Goal: Task Accomplishment & Management: Manage account settings

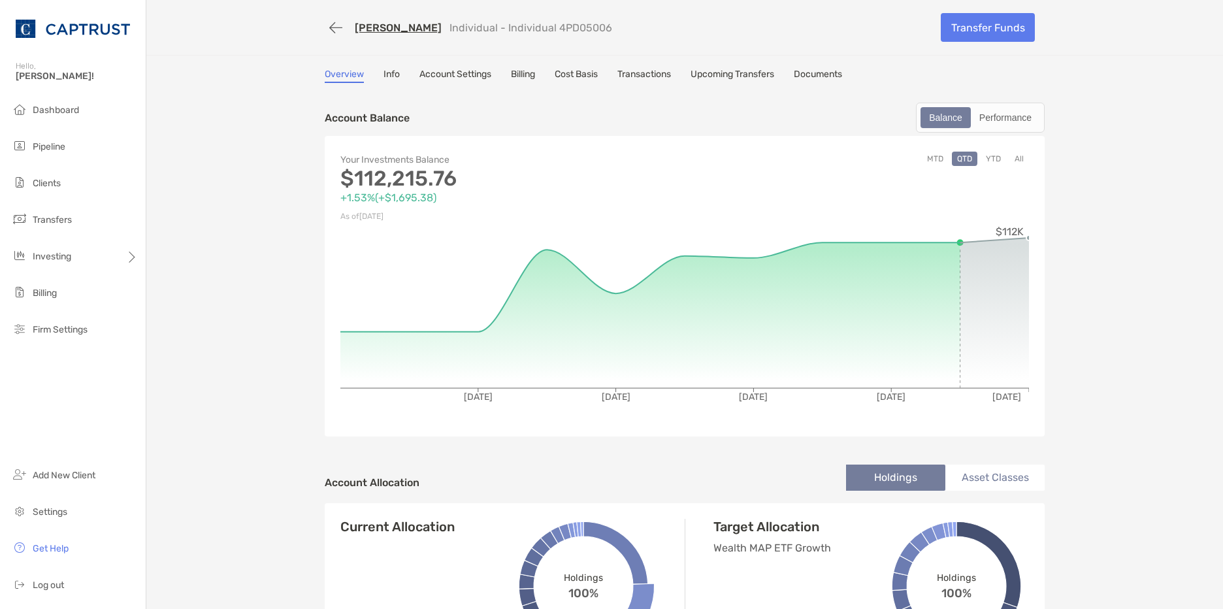
scroll to position [522, 0]
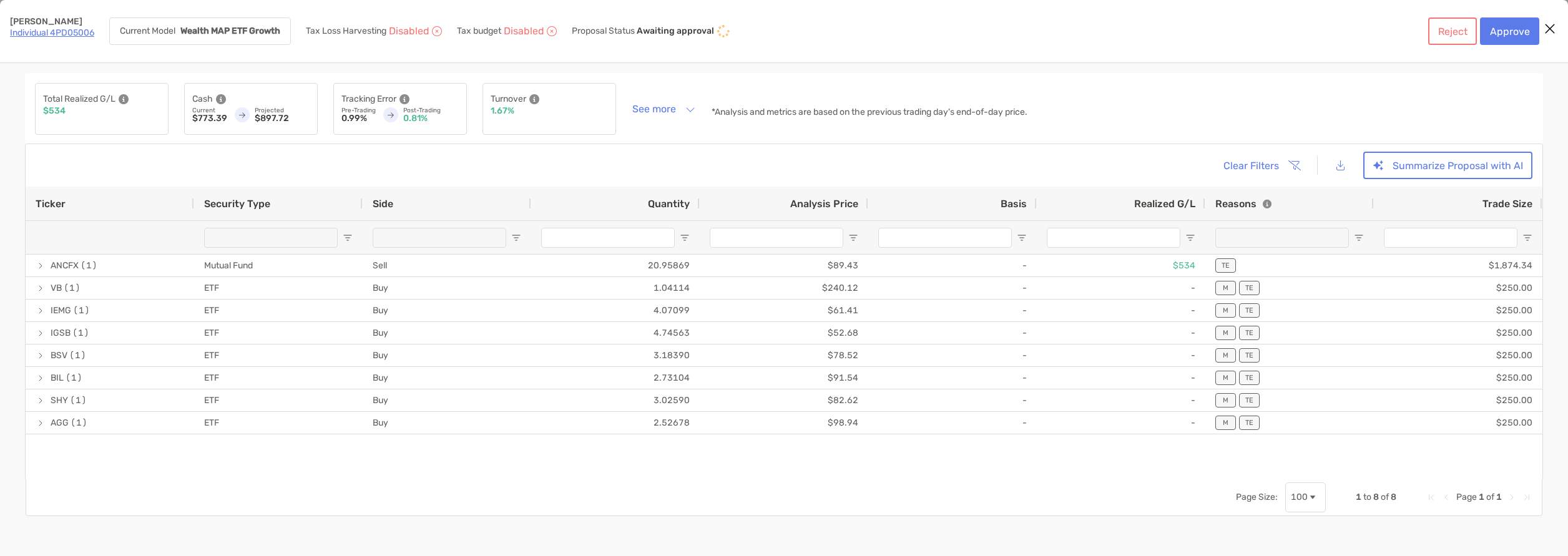
click at [51, 30] on link "Individual 4PD05006" at bounding box center [52, 32] width 84 height 11
click at [62, 35] on link "Individual 4PD05006" at bounding box center [52, 32] width 84 height 11
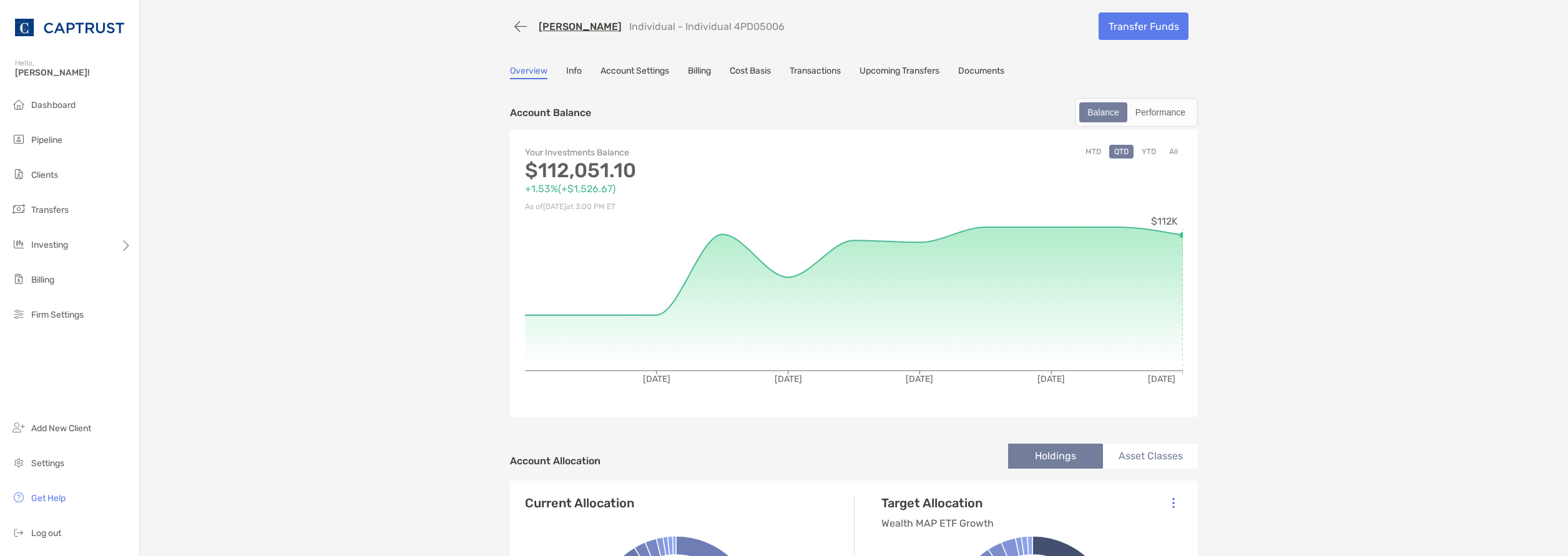
click at [85, 226] on ul "Dashboard Pipeline Clients Transfers Investing Billing Firm Settings" at bounding box center [70, 215] width 140 height 245
click at [90, 242] on div "Investing" at bounding box center [70, 246] width 140 height 25
click at [192, 268] on span "Rebalancing" at bounding box center [175, 269] width 50 height 11
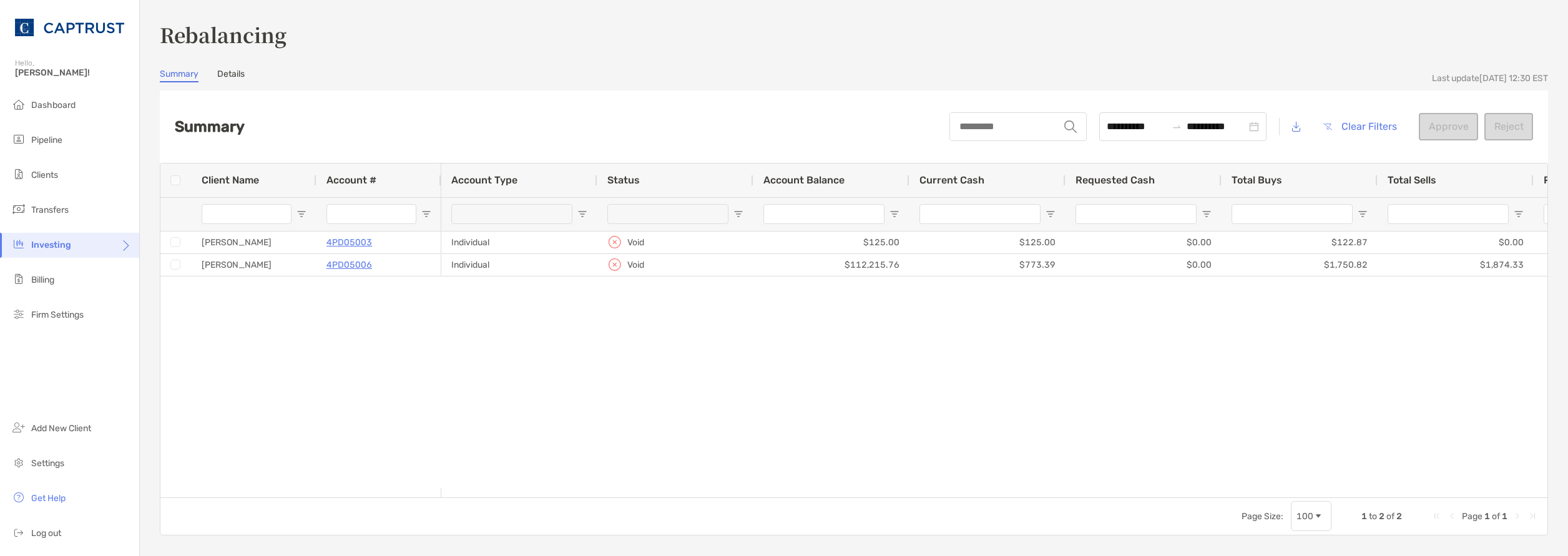
click at [76, 252] on div "Investing" at bounding box center [70, 246] width 140 height 25
click at [176, 252] on li "Portfolios" at bounding box center [195, 246] width 112 height 25
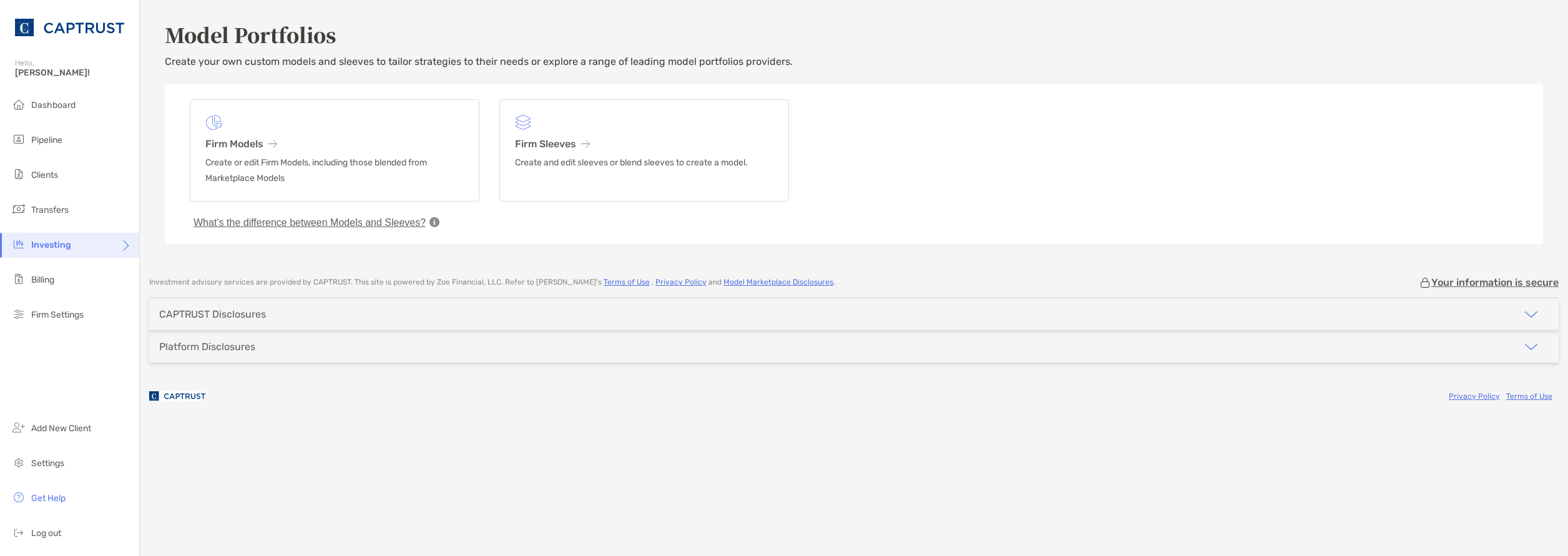
click at [105, 250] on div "Investing" at bounding box center [70, 246] width 140 height 25
click at [156, 270] on span "Rebalancing" at bounding box center [175, 269] width 50 height 11
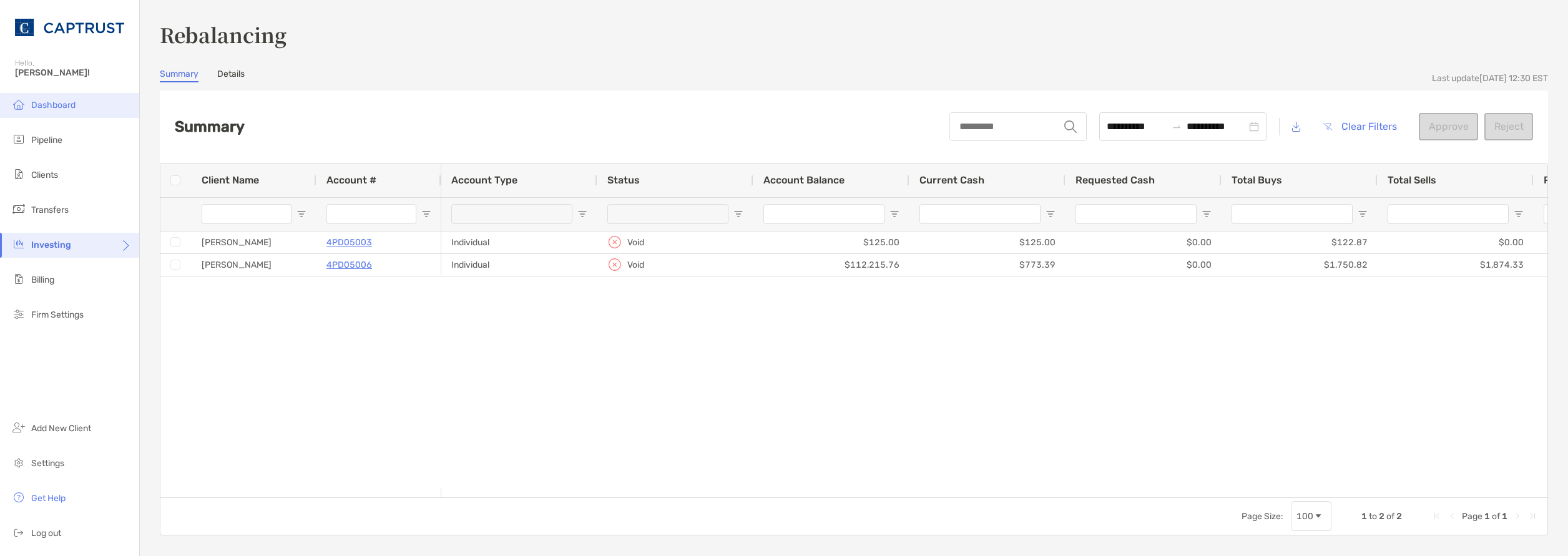
click at [71, 101] on span "Dashboard" at bounding box center [54, 104] width 44 height 11
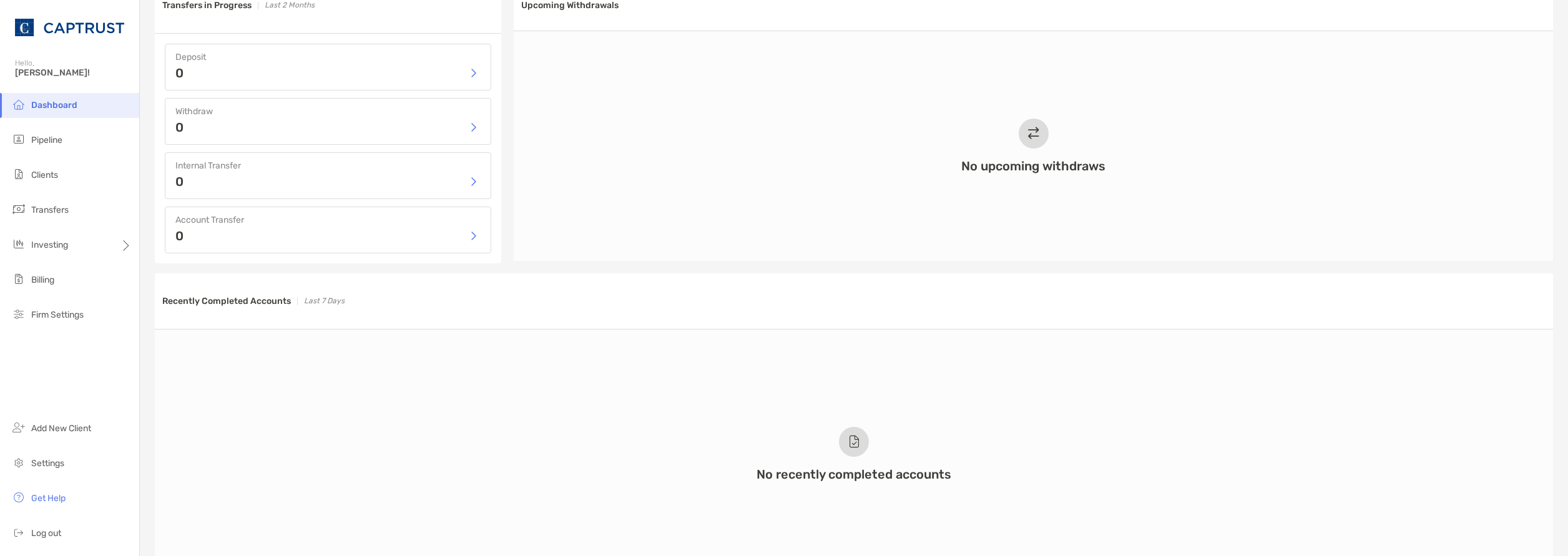
scroll to position [437, 0]
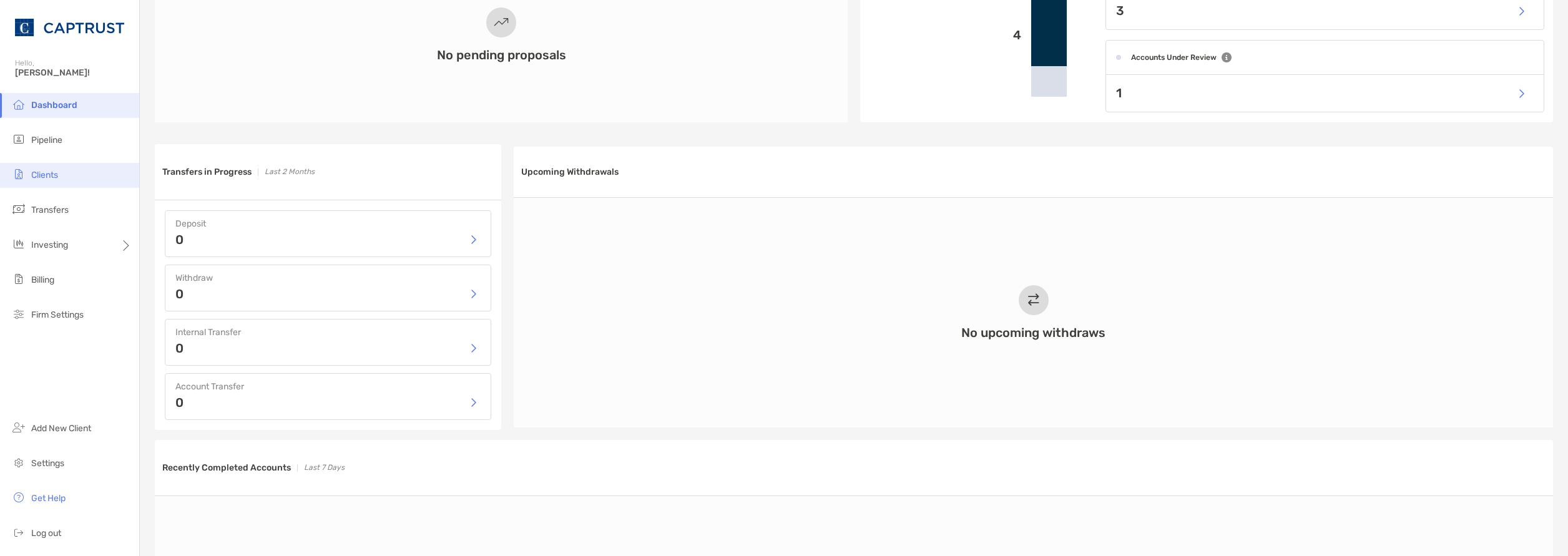
click at [54, 168] on li "Clients" at bounding box center [70, 175] width 140 height 25
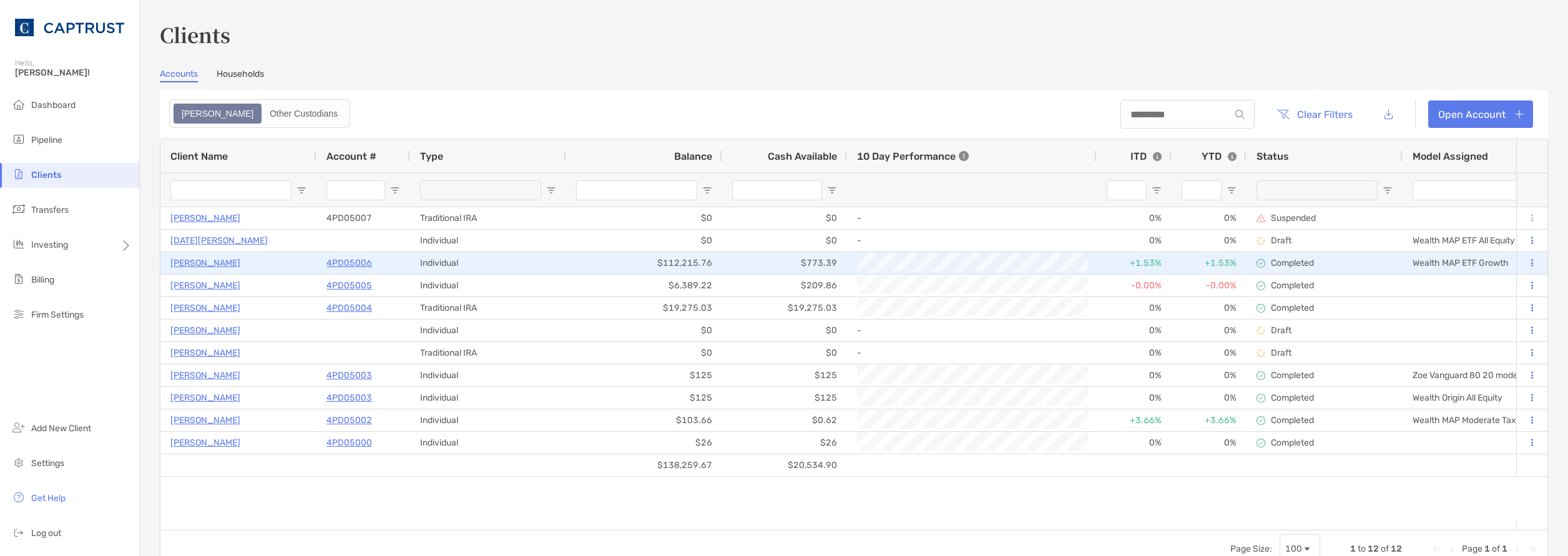
click at [348, 262] on p "4PD05006" at bounding box center [350, 263] width 46 height 15
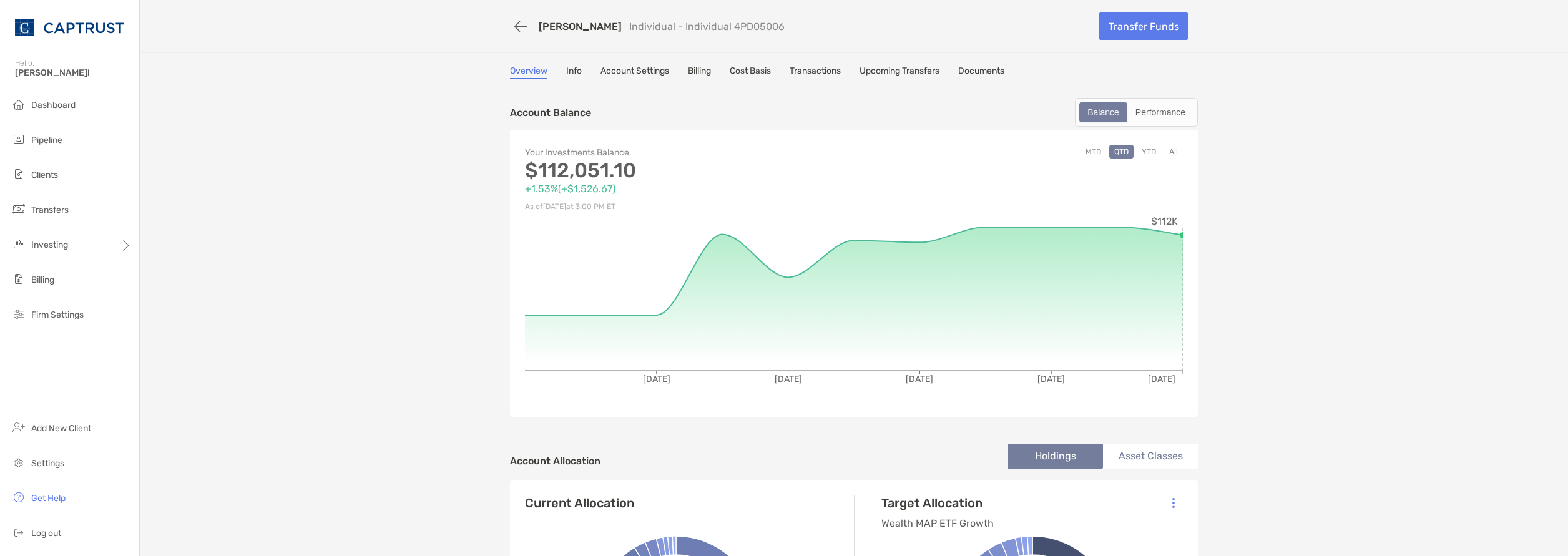
click at [804, 71] on link "Transactions" at bounding box center [816, 73] width 52 height 13
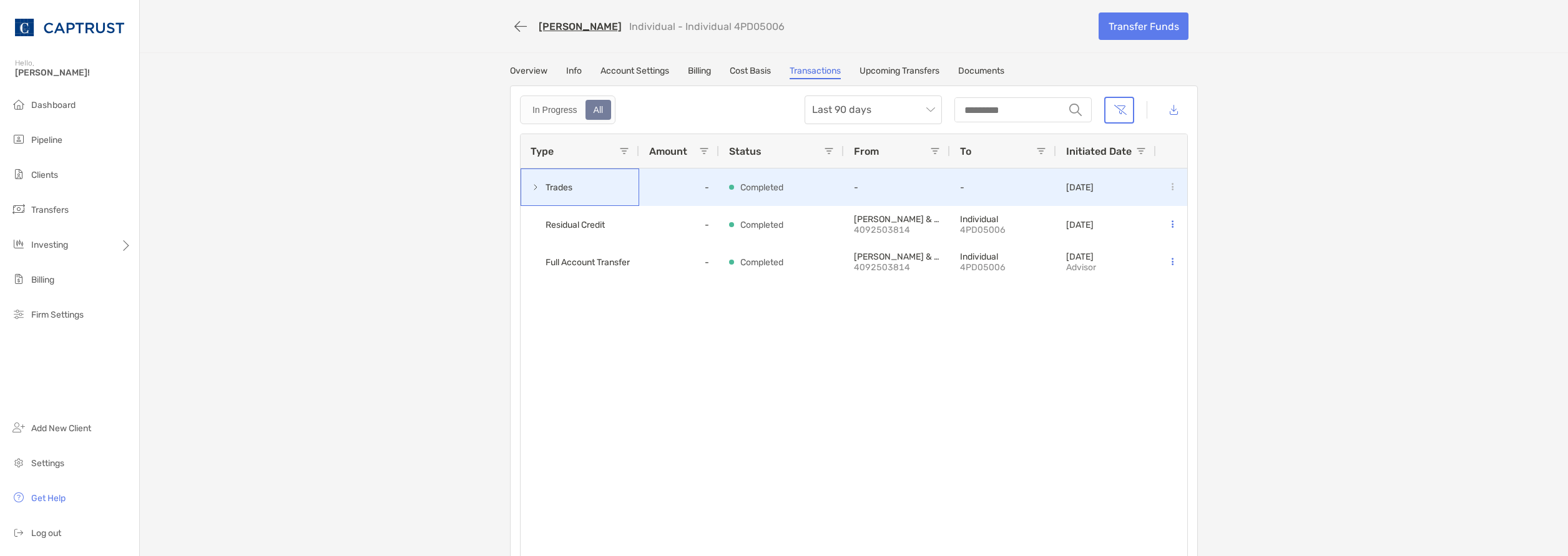
click at [531, 190] on span at bounding box center [535, 187] width 10 height 10
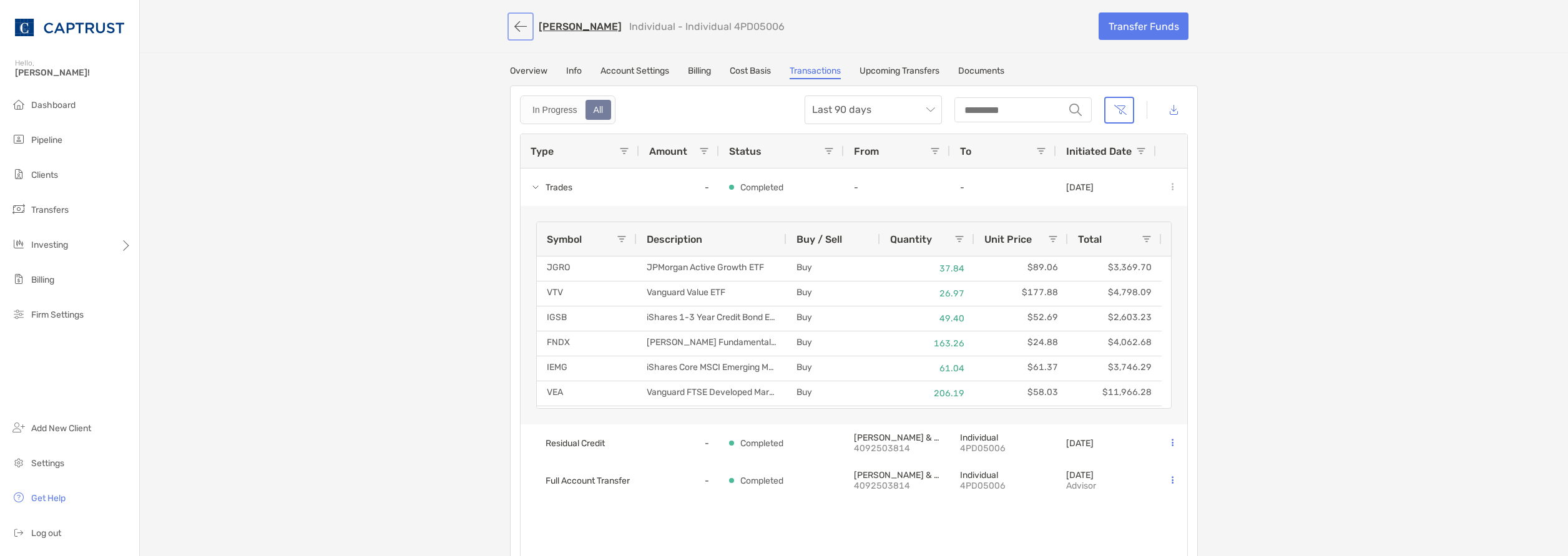
click at [521, 30] on button "button" at bounding box center [521, 27] width 21 height 23
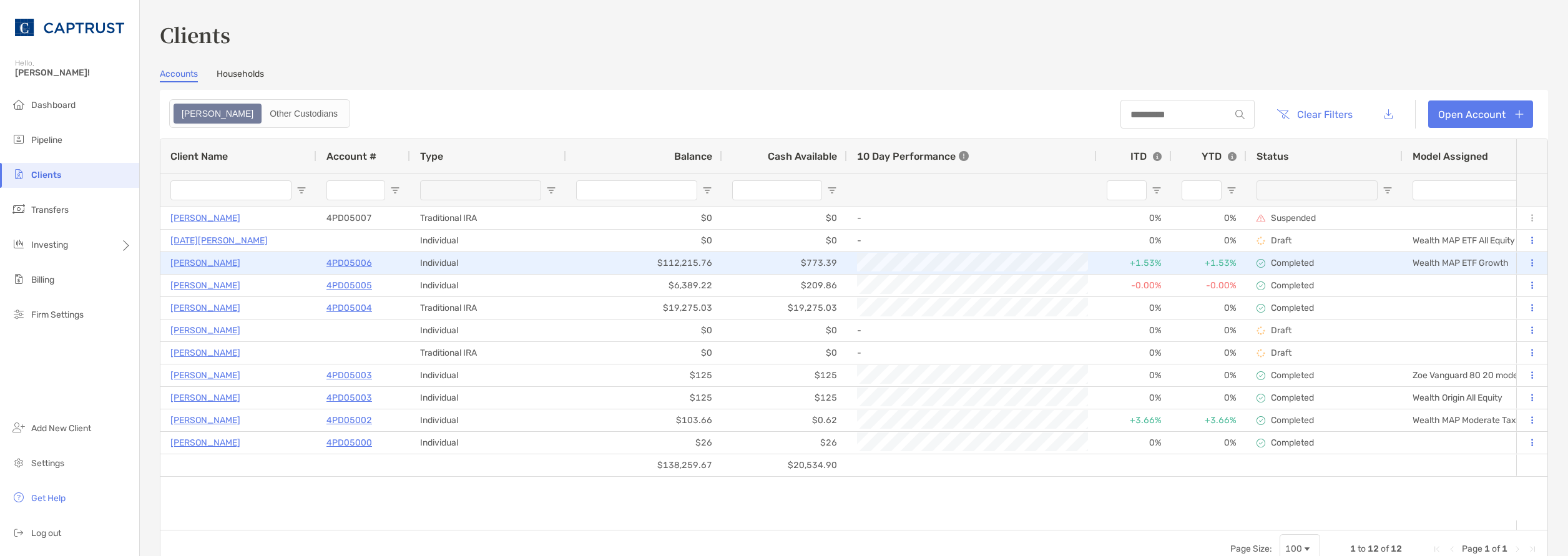
click at [357, 262] on p "4PD05006" at bounding box center [350, 263] width 46 height 15
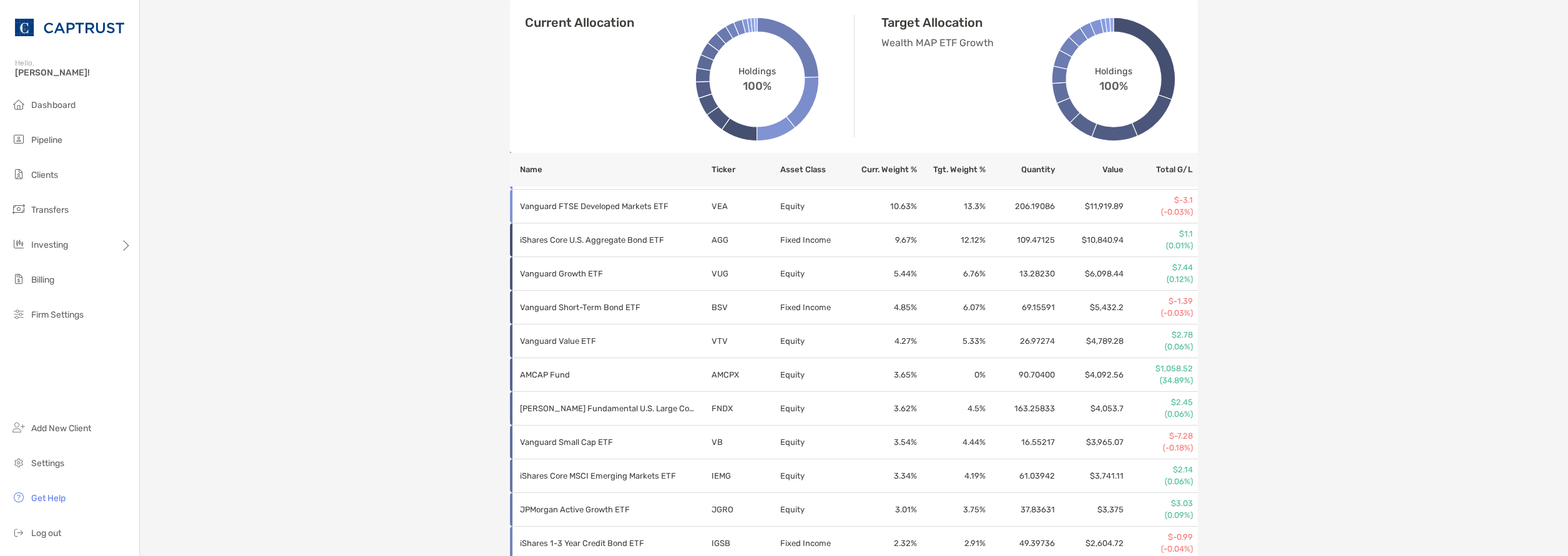
scroll to position [577, 0]
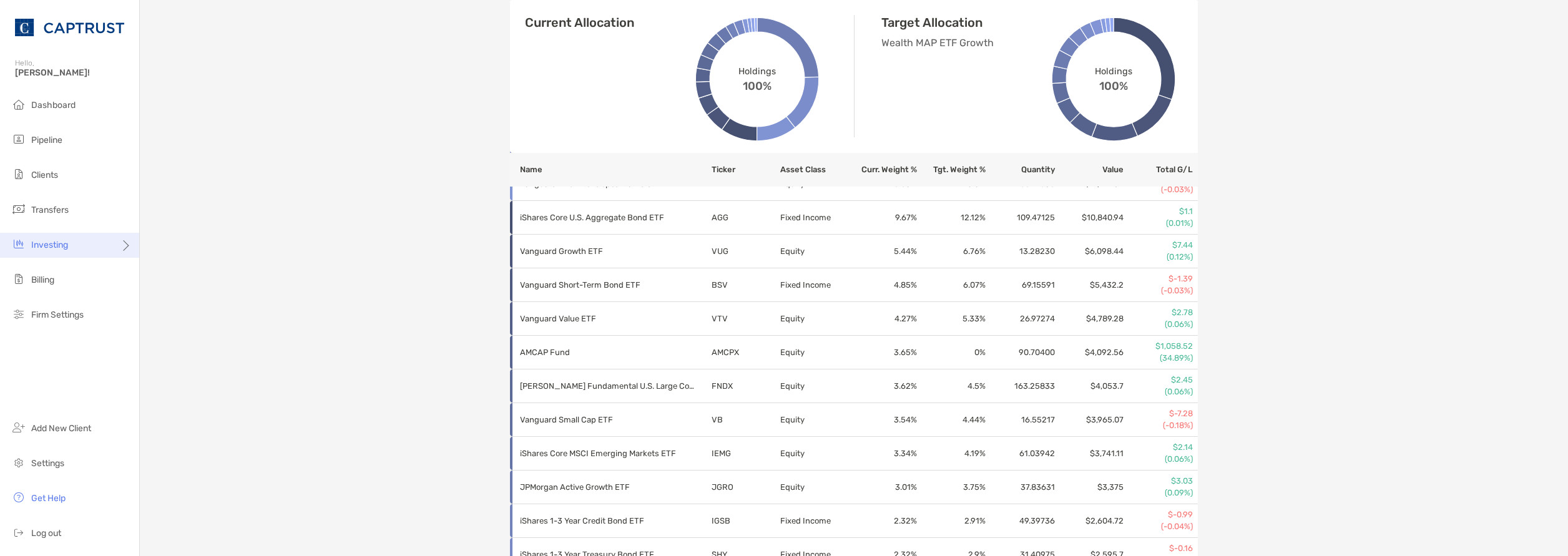
click at [111, 248] on div "Investing" at bounding box center [70, 246] width 140 height 25
click at [169, 274] on span "Rebalancing" at bounding box center [175, 269] width 50 height 11
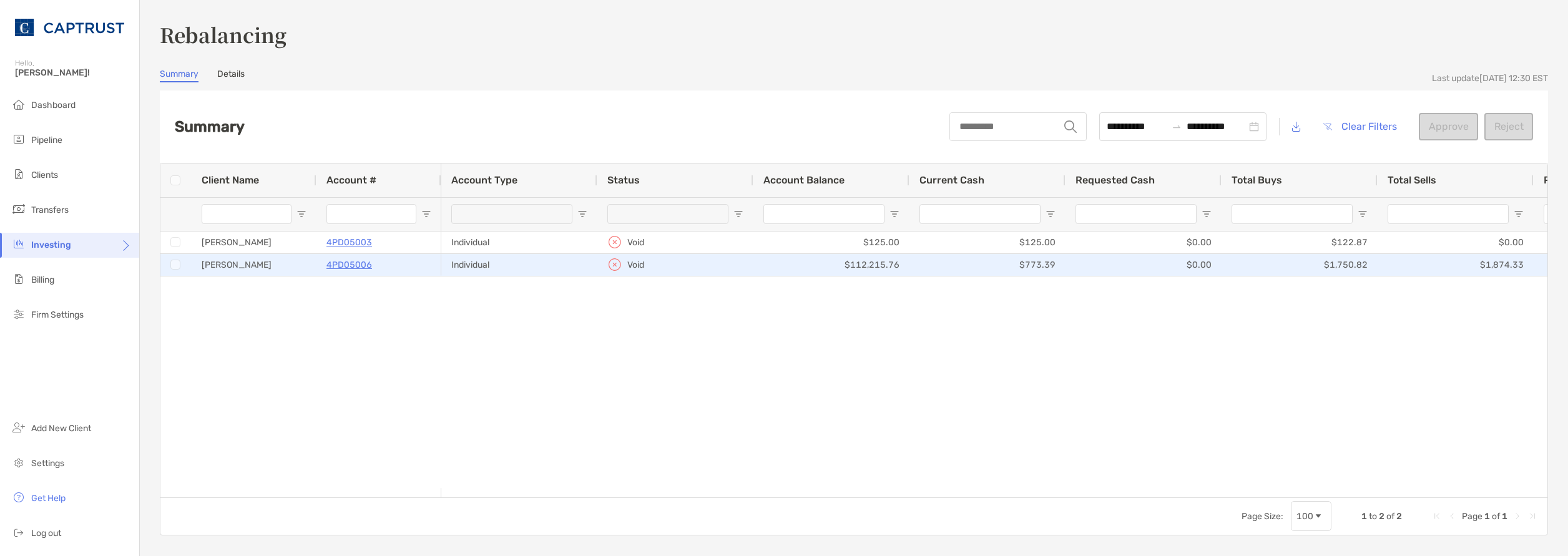
click at [363, 267] on p "4PD05006" at bounding box center [350, 265] width 46 height 15
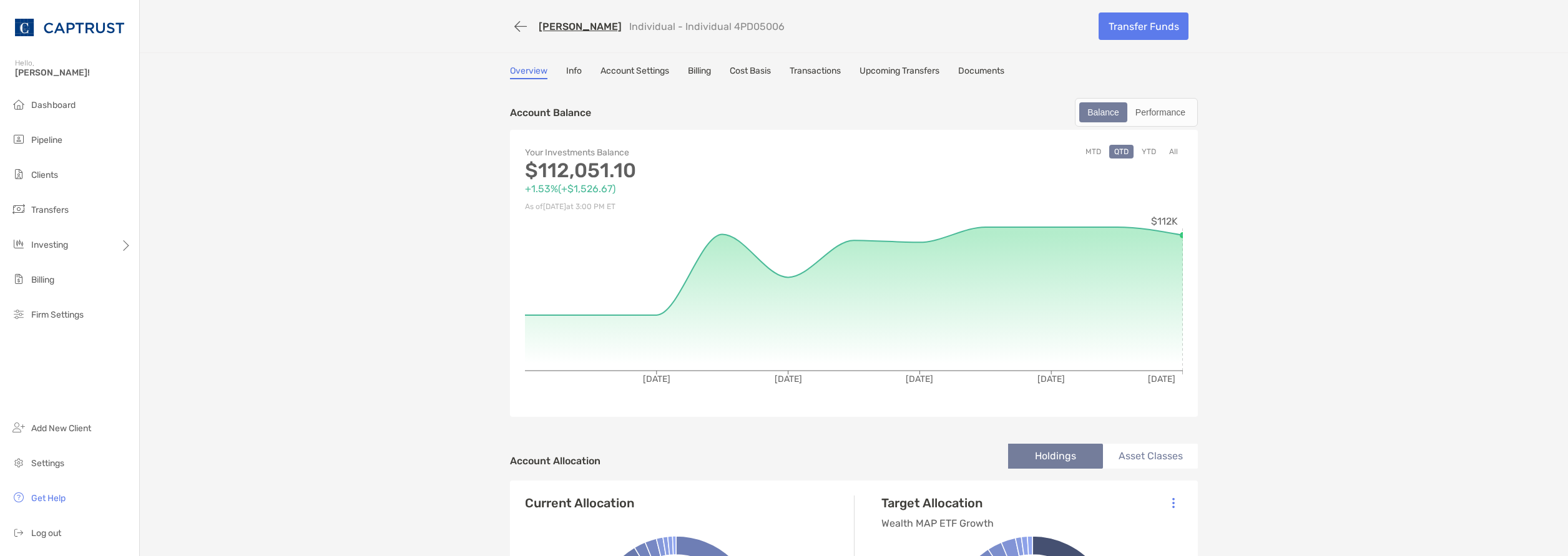
click at [630, 70] on link "Account Settings" at bounding box center [635, 73] width 69 height 13
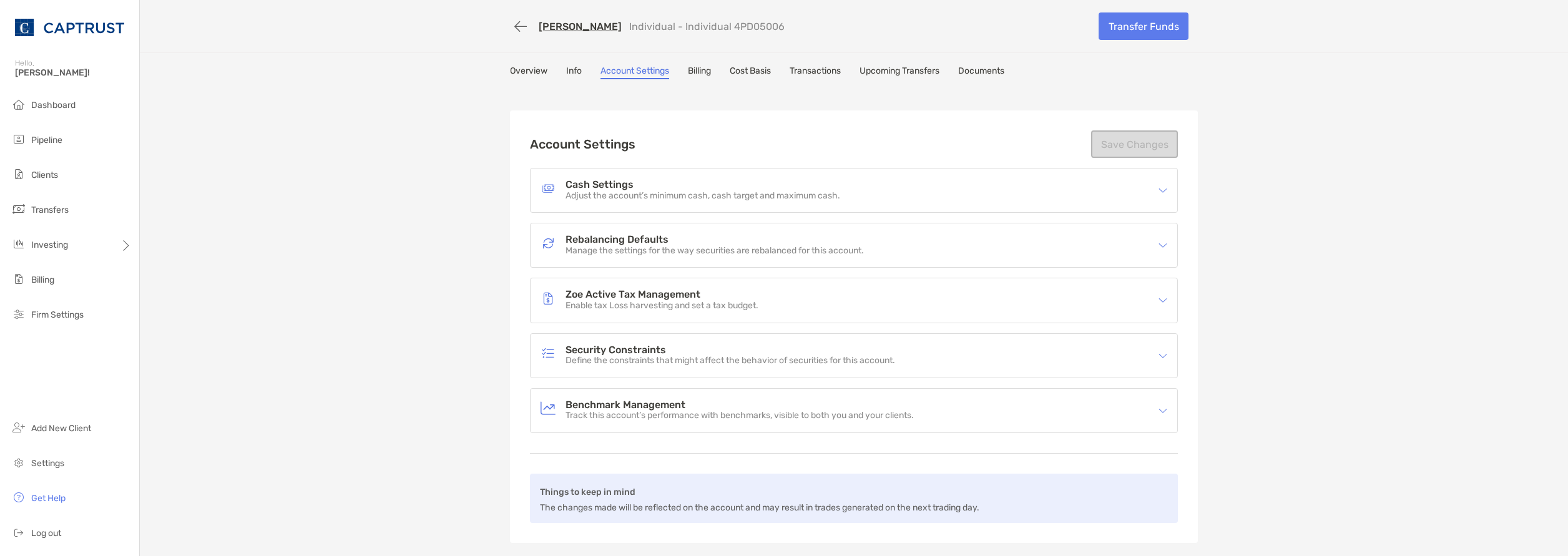
click at [570, 69] on link "Info" at bounding box center [574, 73] width 15 height 13
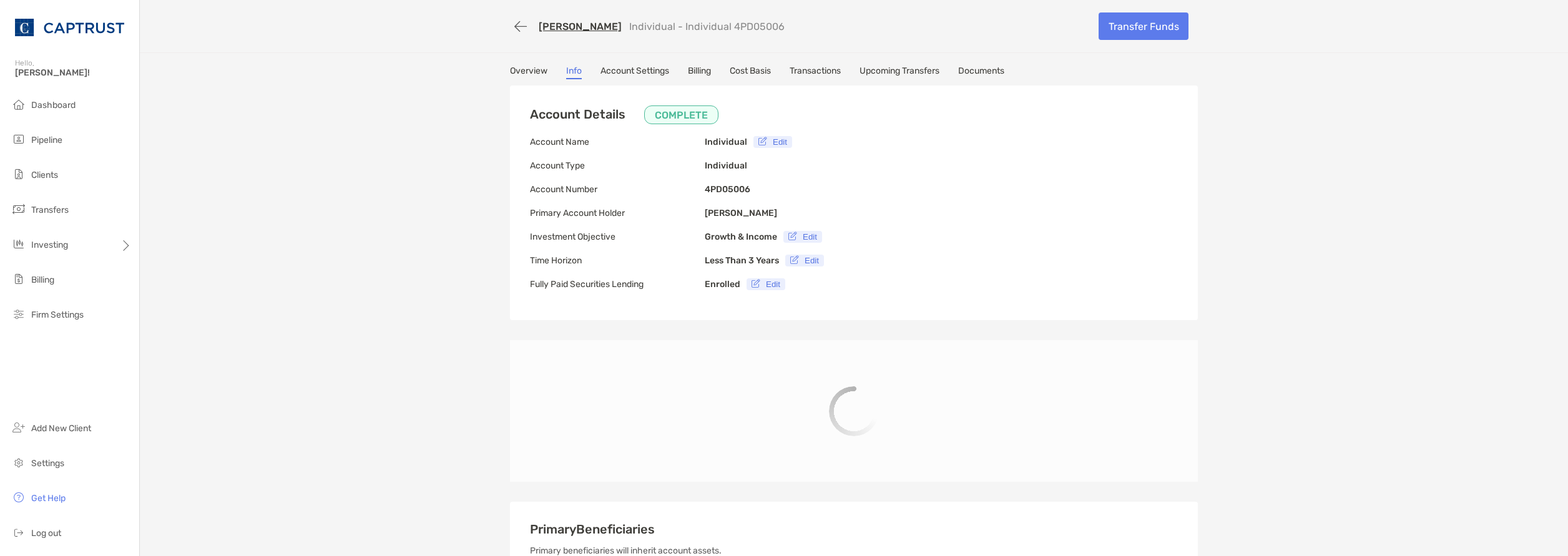
type input "**********"
click at [809, 72] on link "Transactions" at bounding box center [816, 73] width 52 height 13
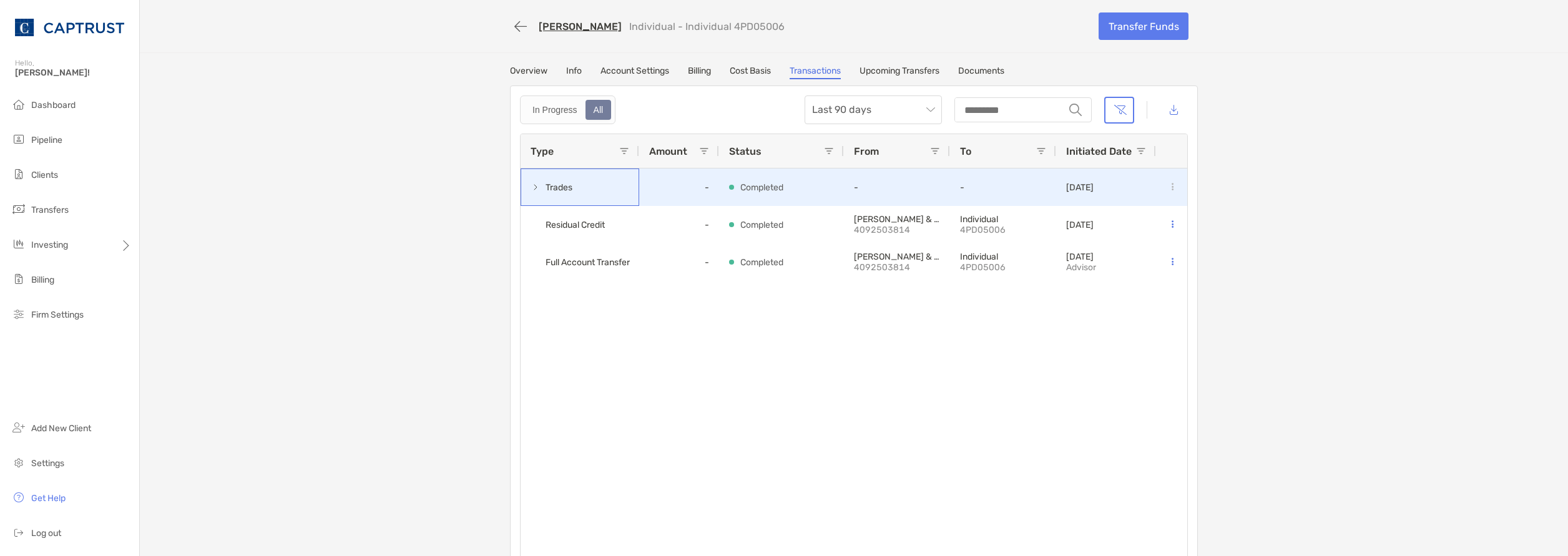
click at [531, 185] on span at bounding box center [535, 187] width 10 height 10
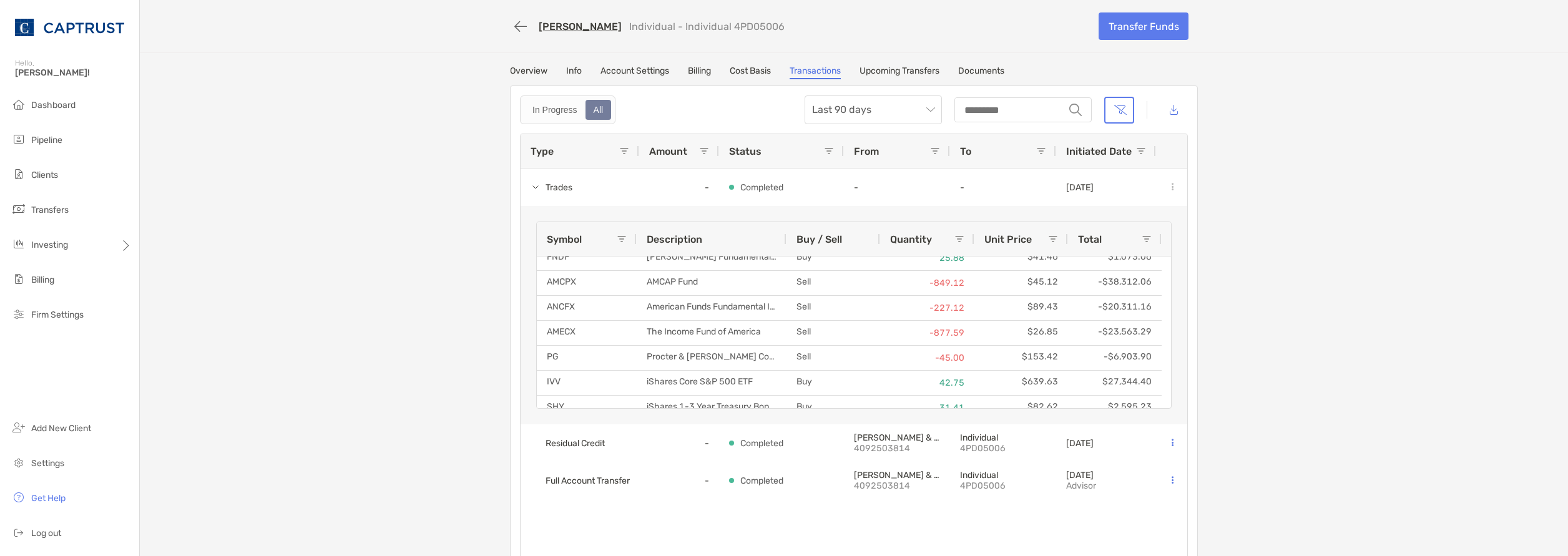
click at [511, 64] on div "[PERSON_NAME] Individual - Individual 4PD05006 Transfer Funds Overview Info Acc…" at bounding box center [854, 287] width 1428 height 574
click at [515, 76] on link "Overview" at bounding box center [529, 73] width 37 height 13
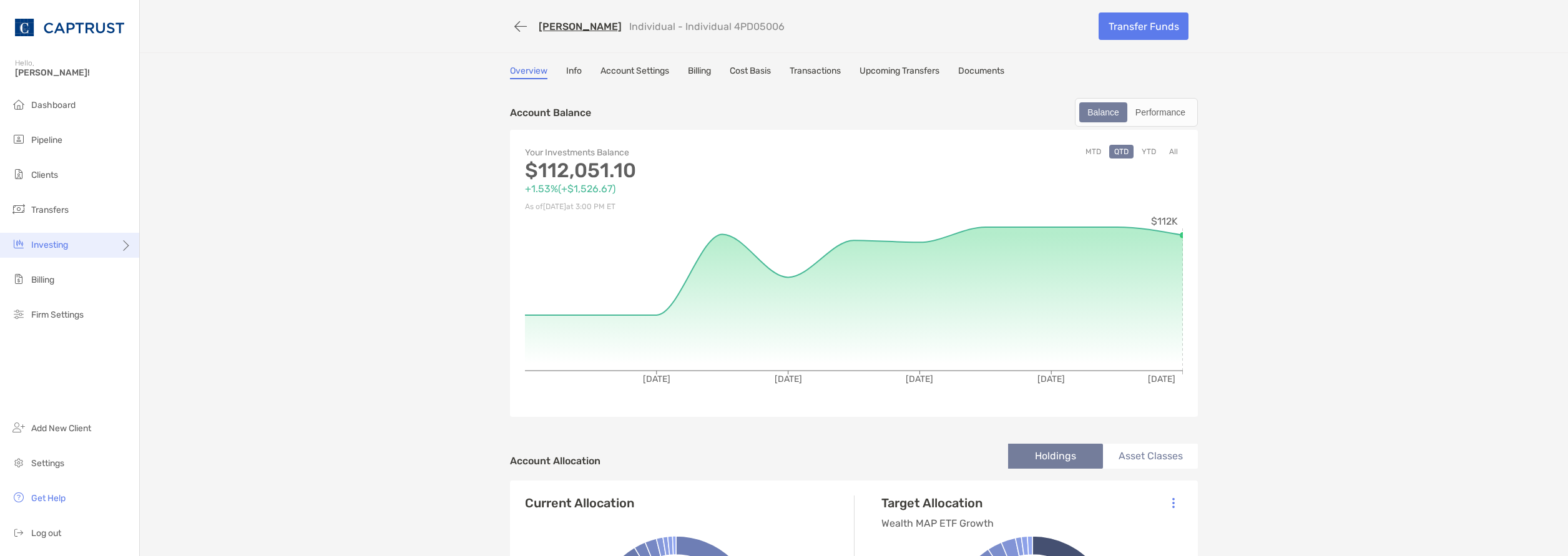
click at [65, 250] on div "Investing" at bounding box center [70, 246] width 140 height 25
click at [163, 270] on span "Rebalancing" at bounding box center [175, 269] width 50 height 11
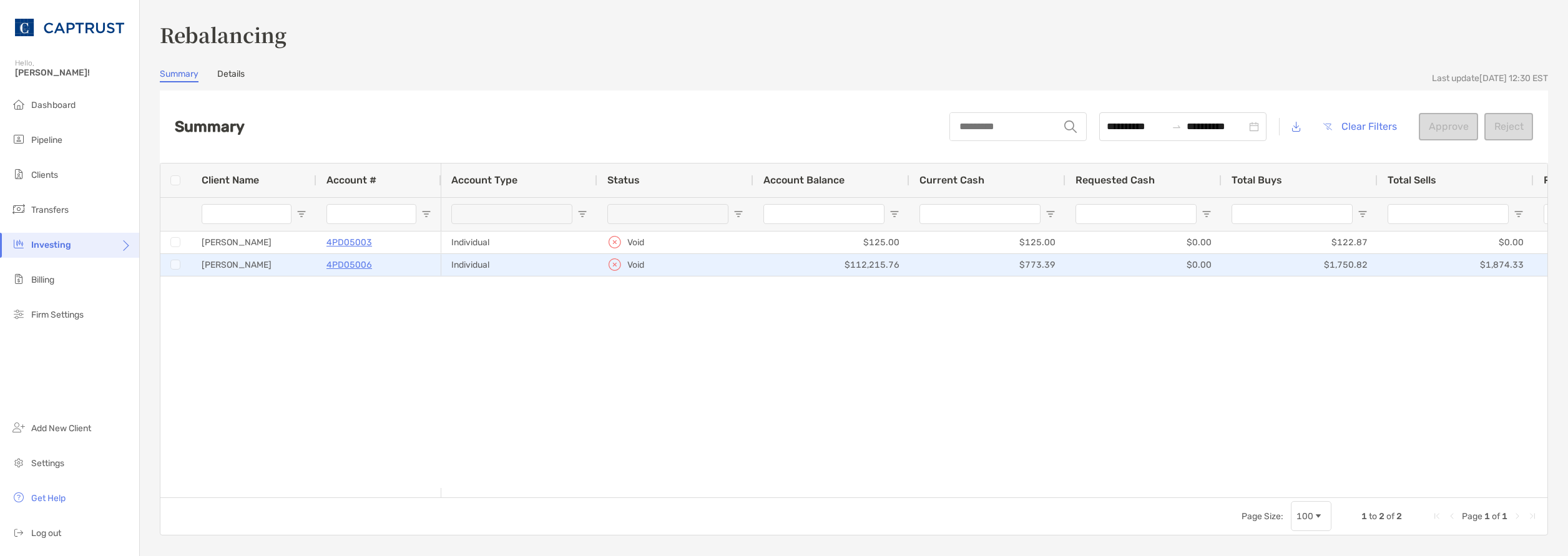
click at [541, 262] on div "Individual" at bounding box center [519, 265] width 156 height 22
click at [688, 266] on div "Void" at bounding box center [675, 265] width 136 height 21
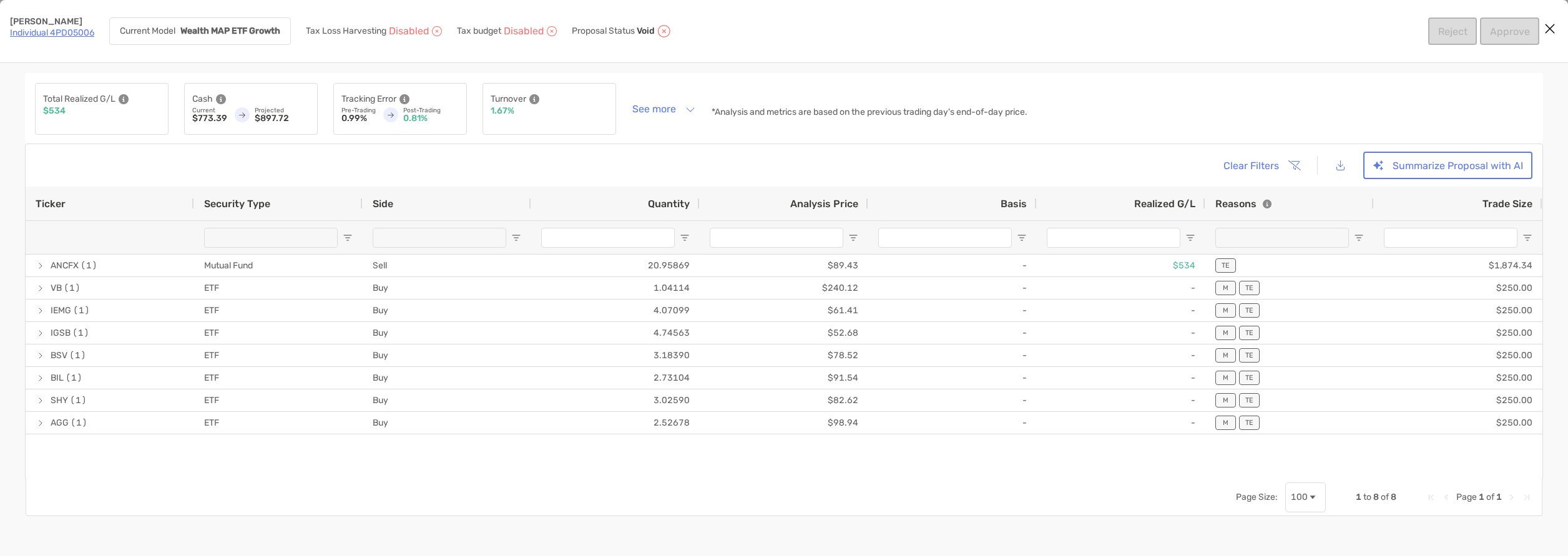
click at [67, 34] on link "Individual 4PD05006" at bounding box center [52, 32] width 84 height 11
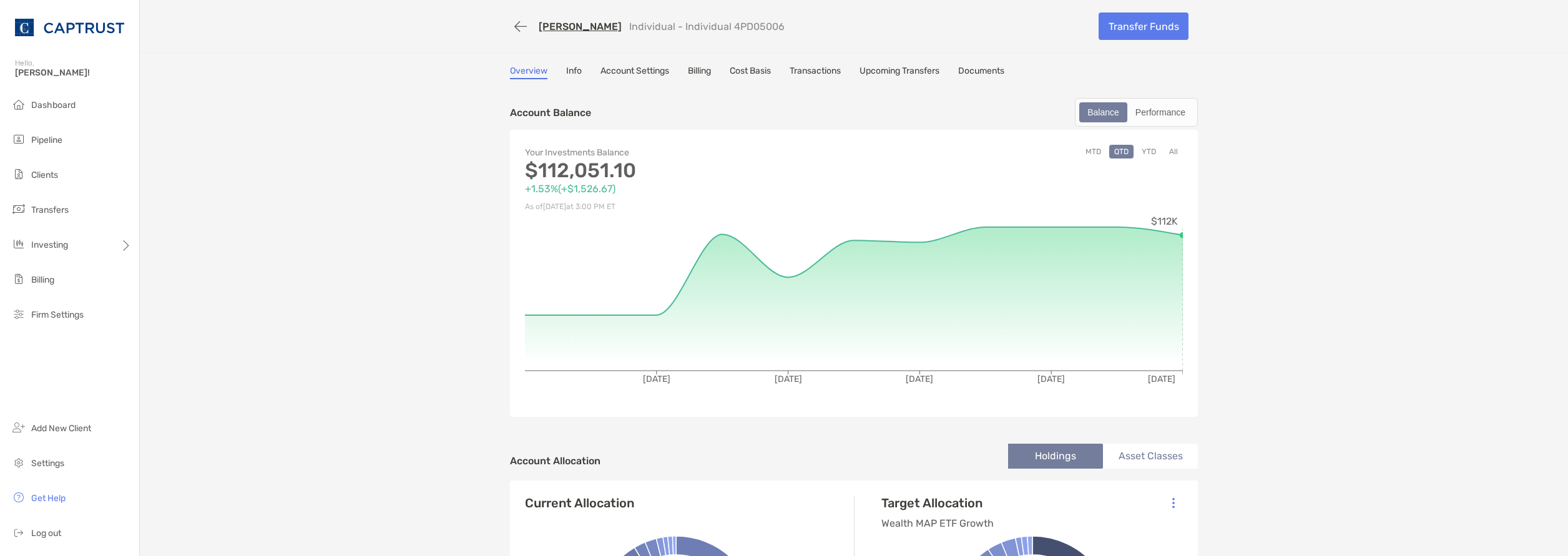
click at [609, 74] on link "Account Settings" at bounding box center [635, 73] width 69 height 13
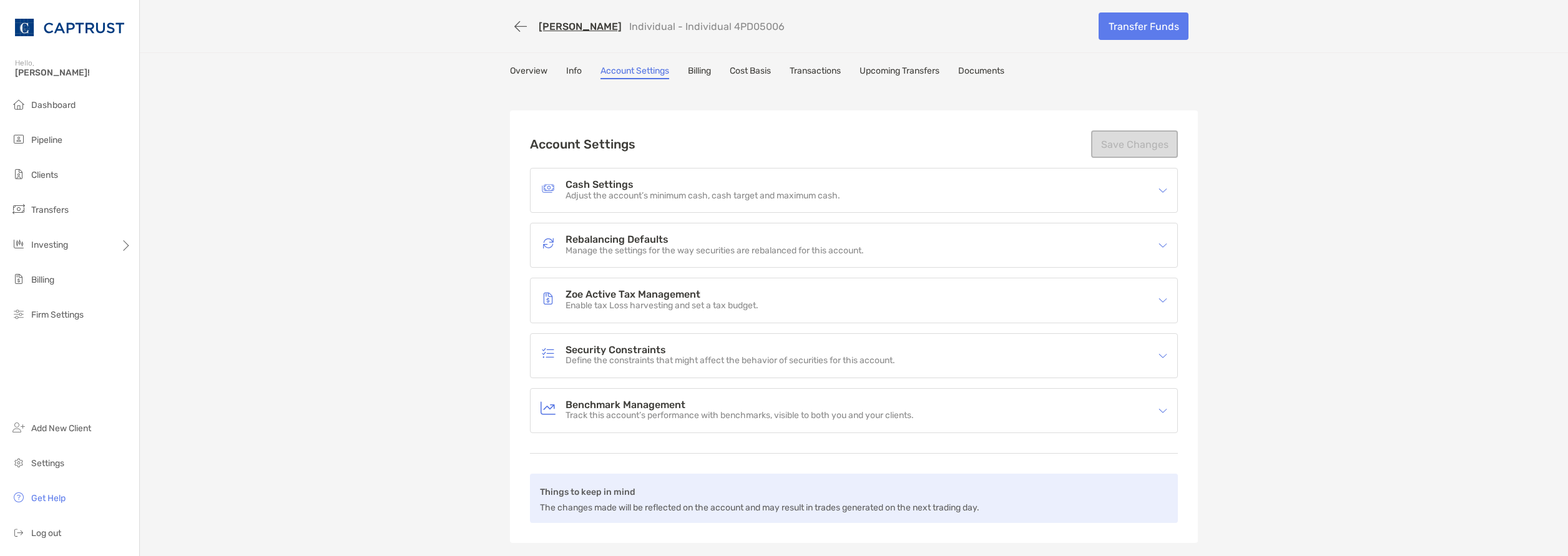
click at [677, 366] on p "Define the constraints that might affect the behavior of securities for this ac…" at bounding box center [730, 360] width 330 height 11
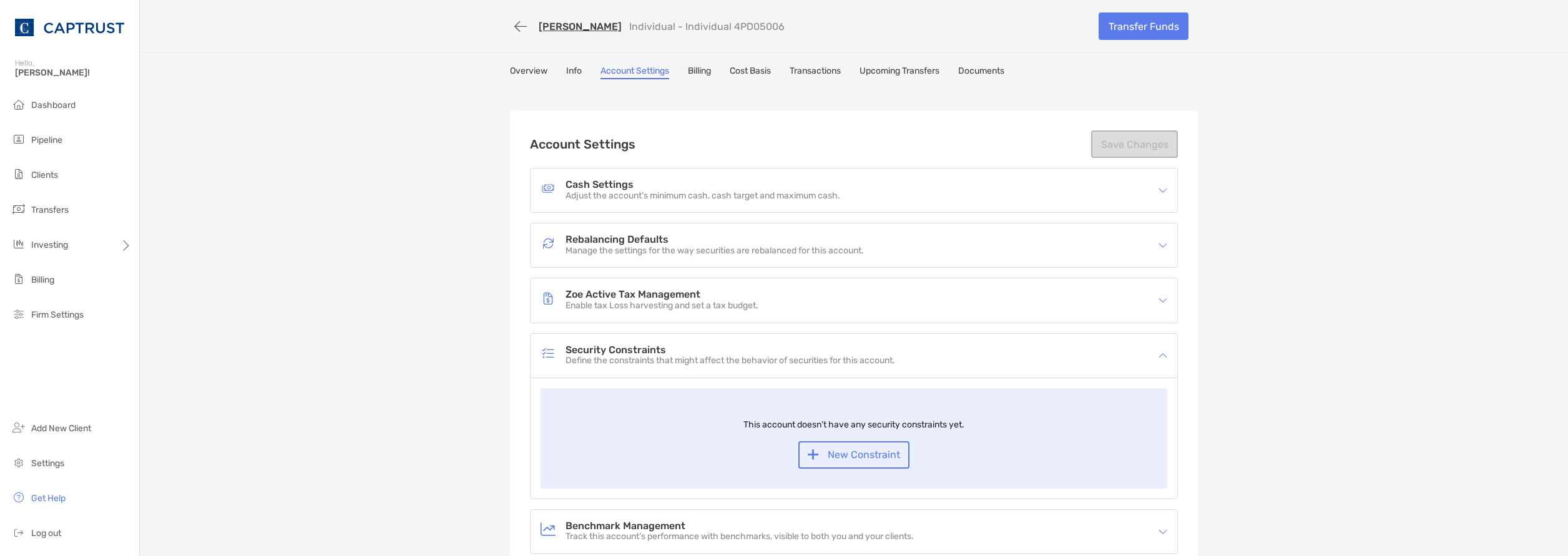
click at [702, 289] on div "Zoe Active Tax Management Enable tax Loss harvesting and set a tax budget." at bounding box center [846, 300] width 611 height 29
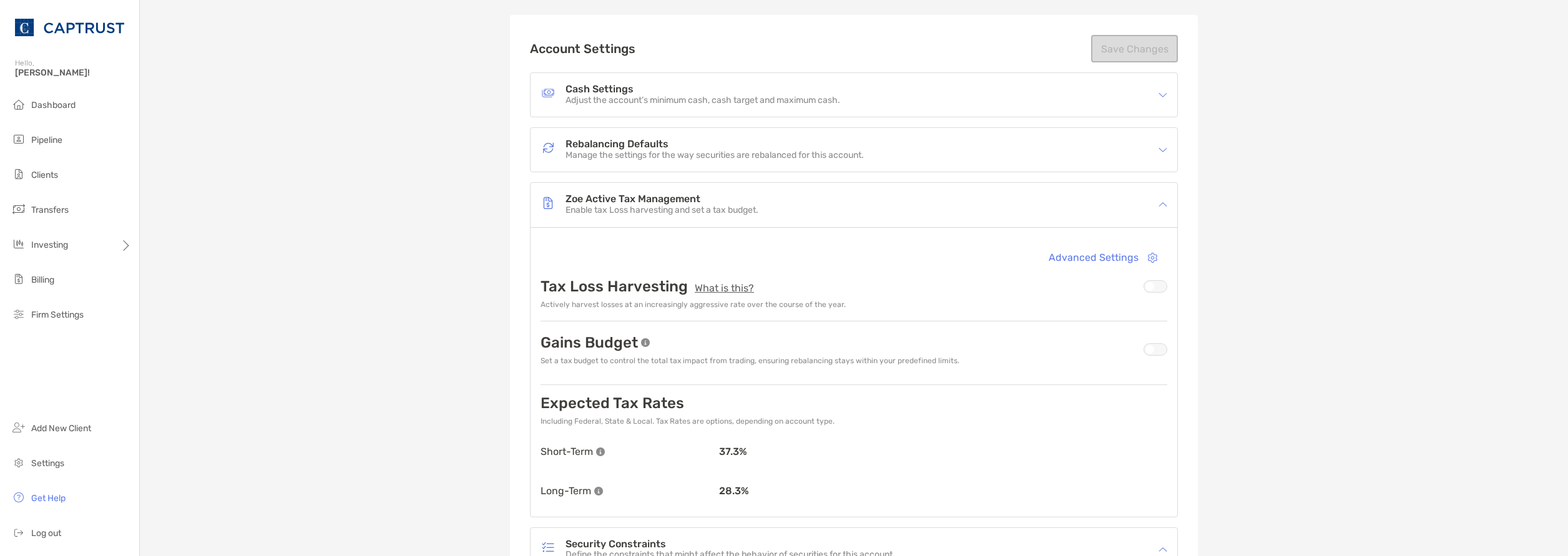
scroll to position [125, 0]
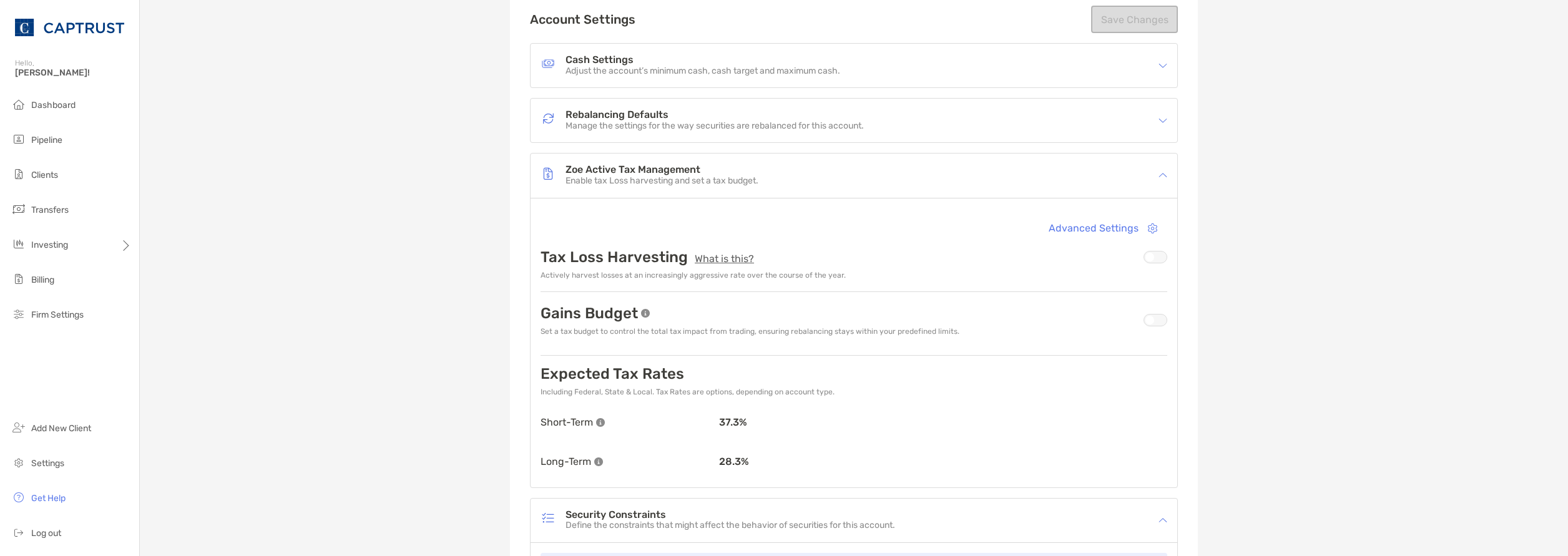
click at [733, 130] on p "Manage the settings for the way securities are rebalanced for this account." at bounding box center [715, 126] width 298 height 11
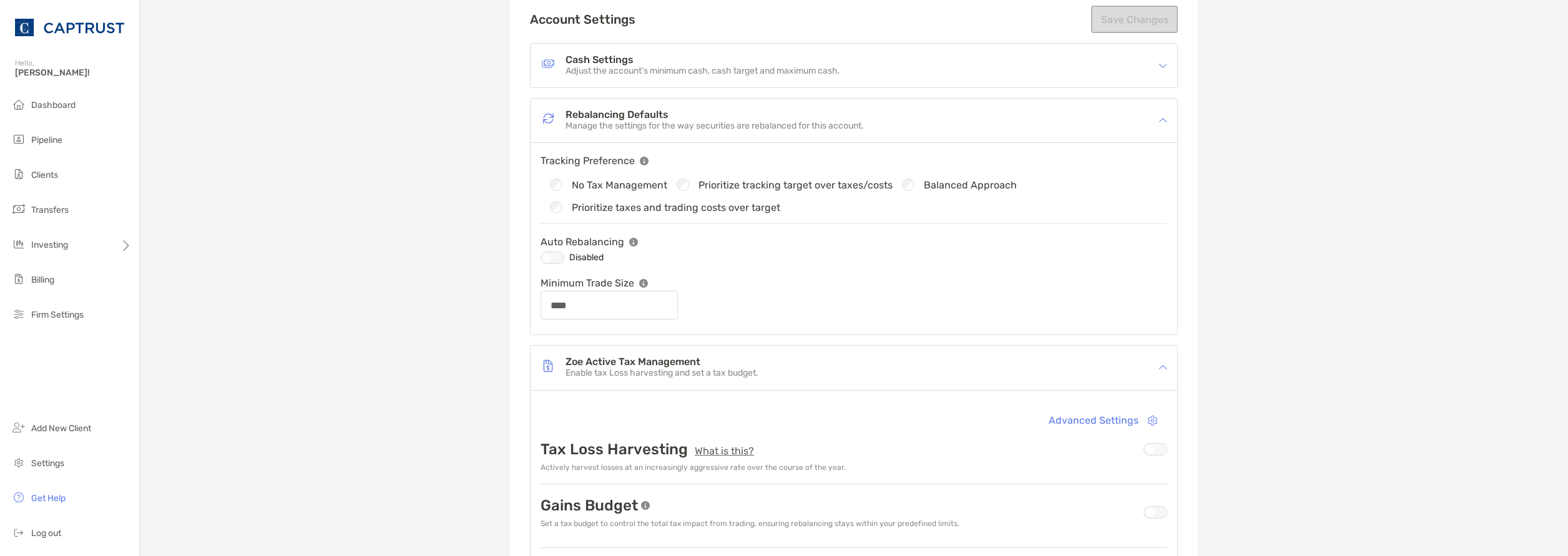
click at [735, 71] on p "Adjust the account’s minimum cash, cash target and maximum cash." at bounding box center [703, 71] width 274 height 11
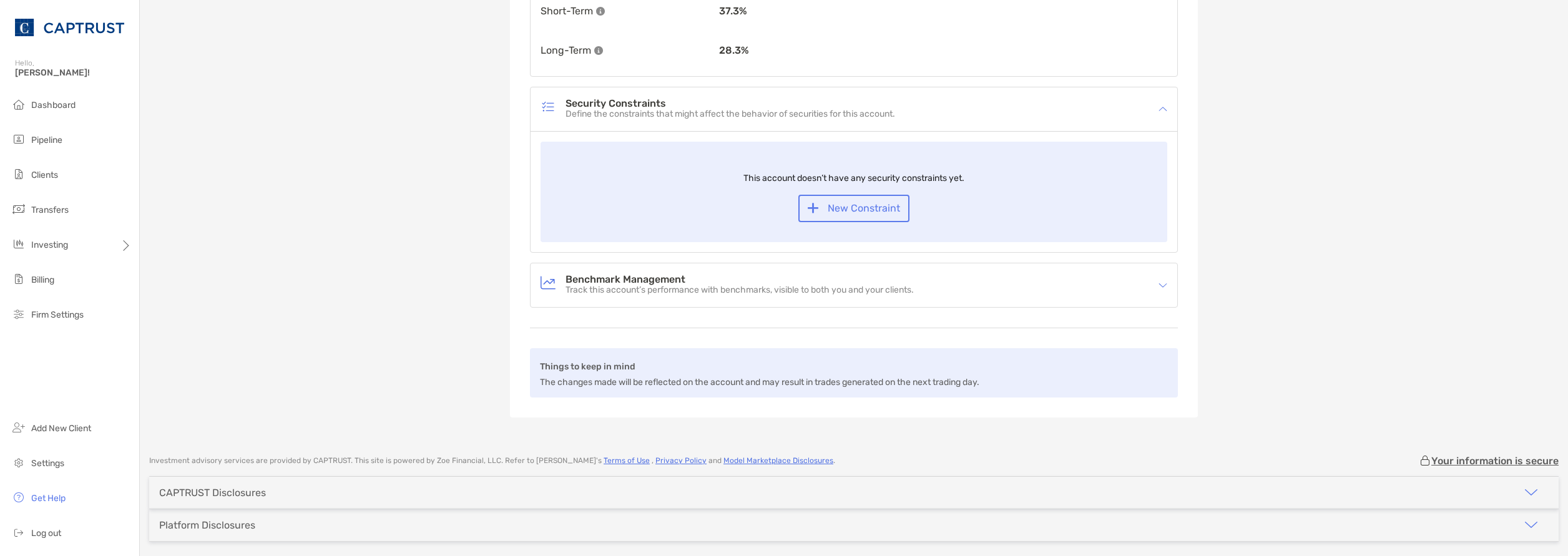
scroll to position [811, 0]
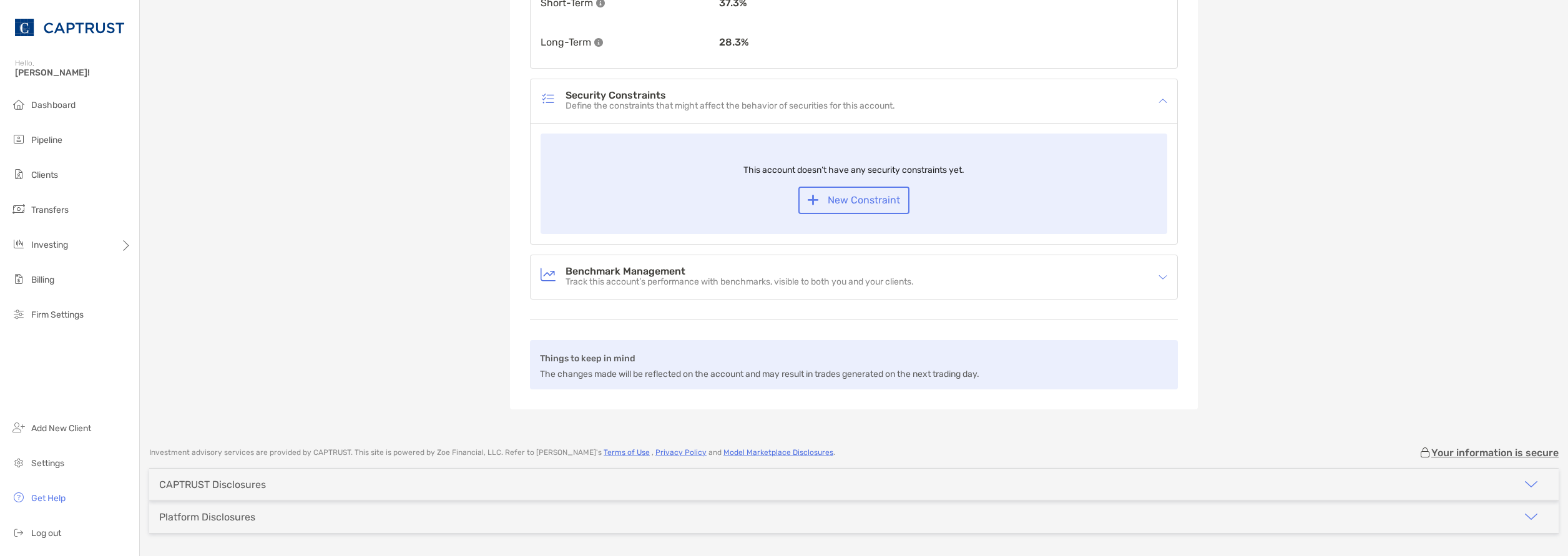
click at [643, 275] on h4 "Benchmark Management" at bounding box center [740, 271] width 348 height 11
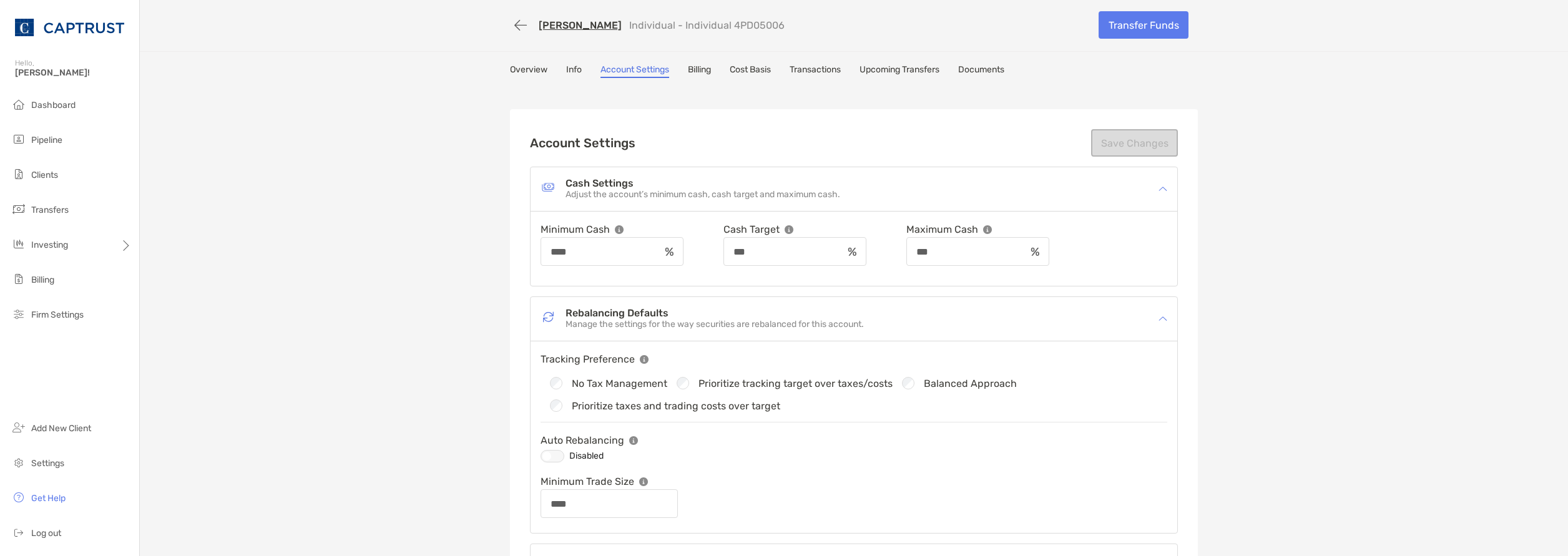
scroll to position [0, 0]
click at [511, 68] on link "Overview" at bounding box center [529, 73] width 37 height 13
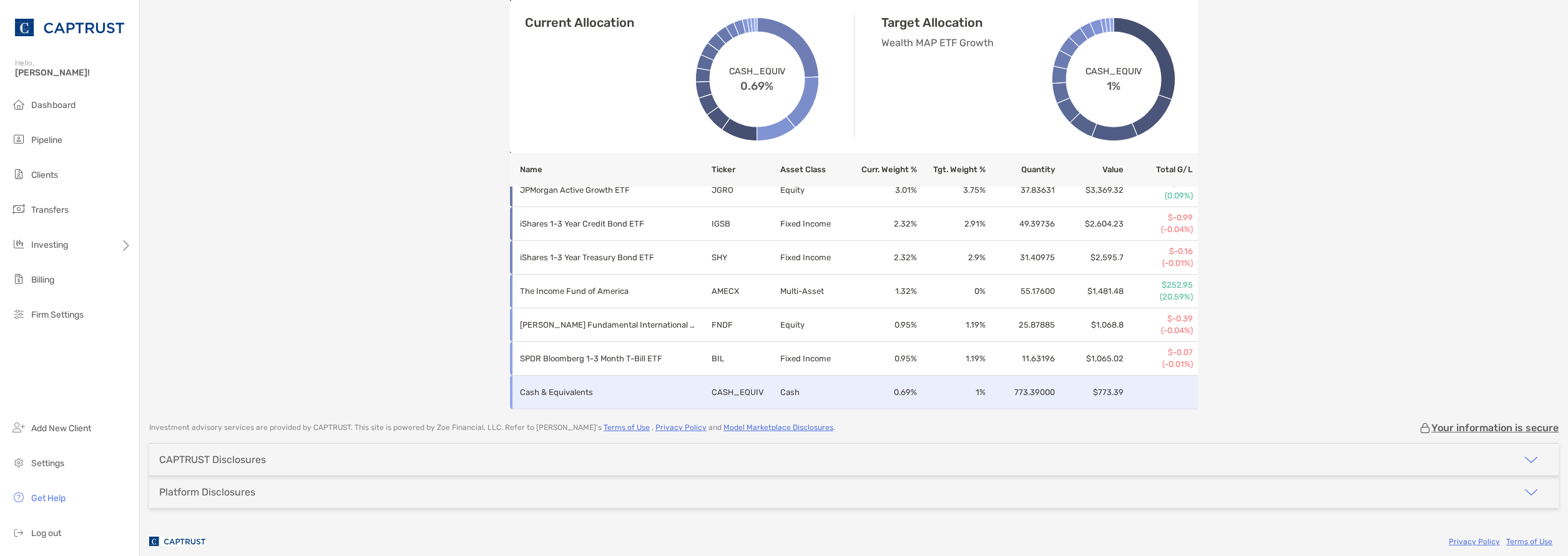
scroll to position [886, 0]
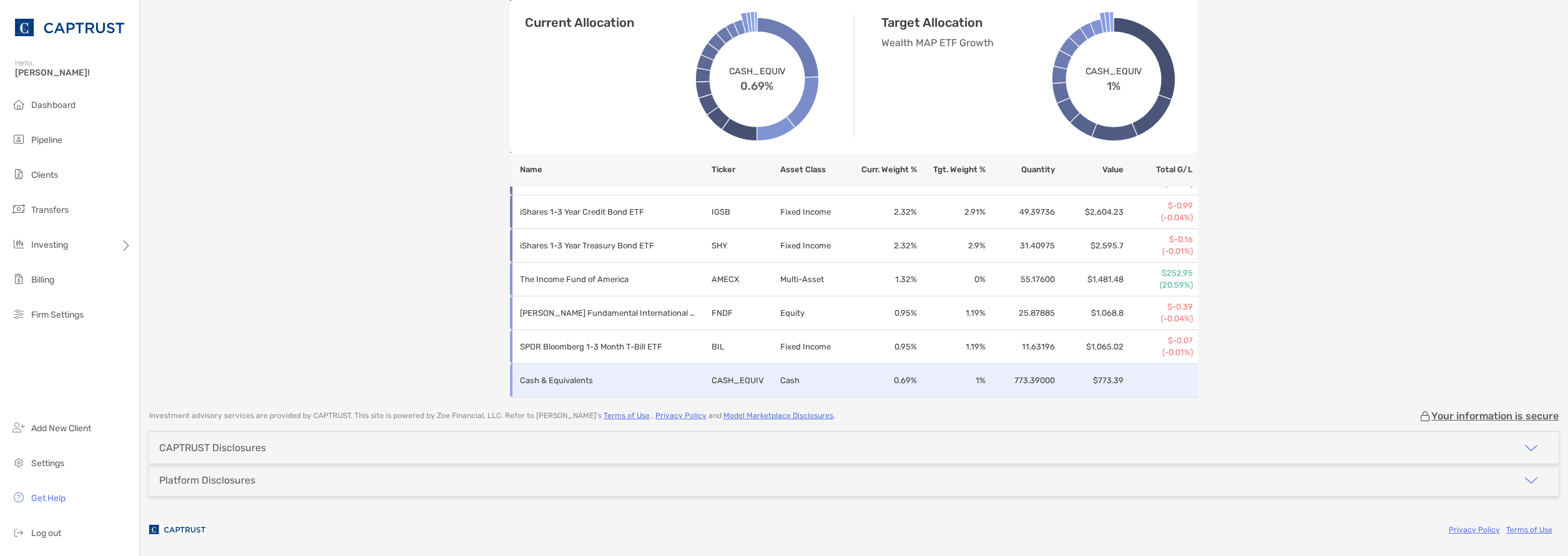
click at [1163, 386] on td at bounding box center [1161, 380] width 74 height 33
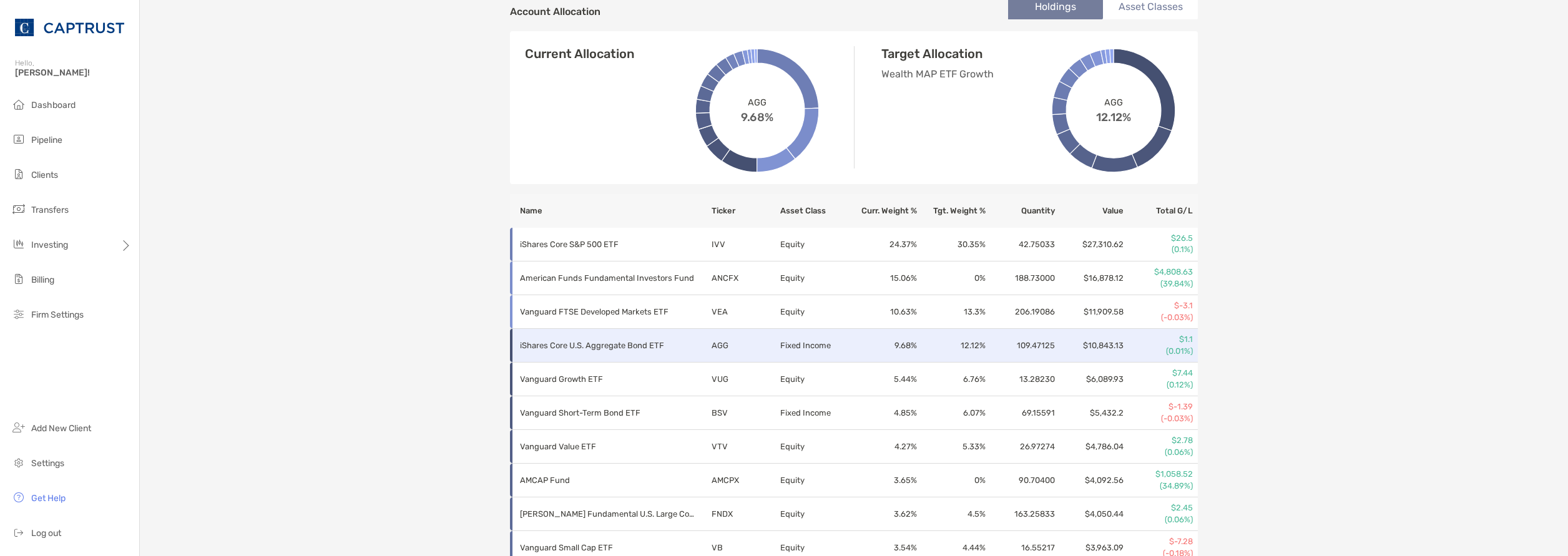
scroll to position [387, 0]
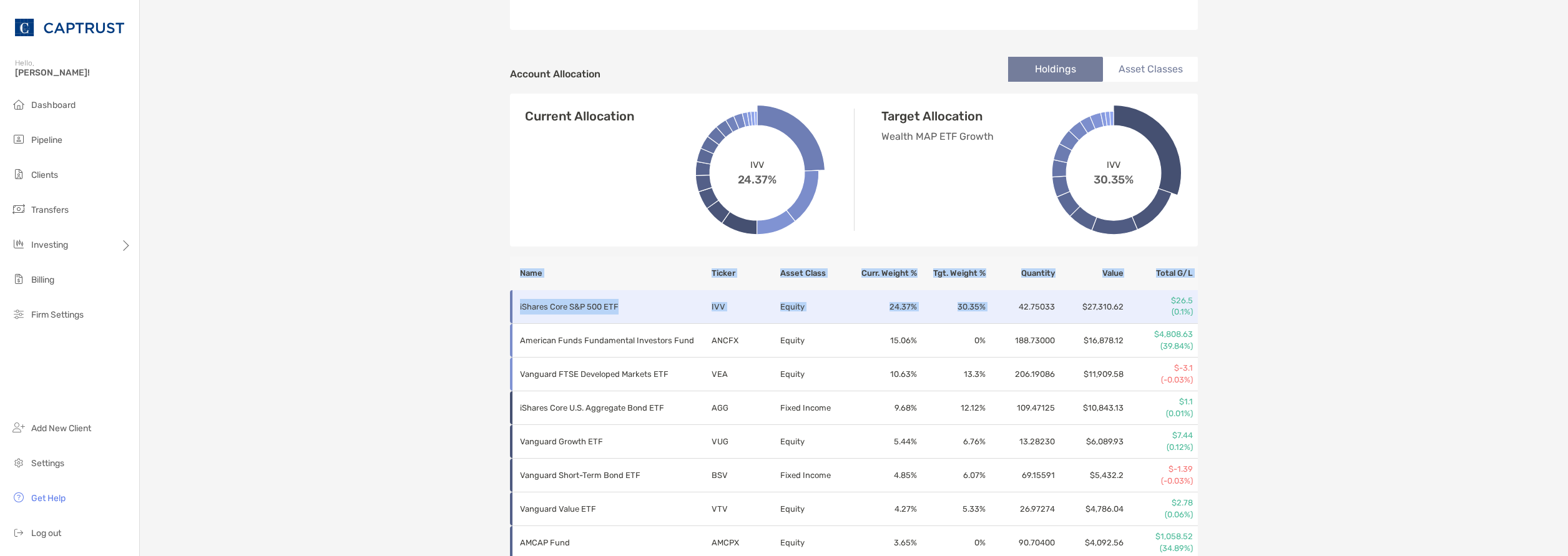
click at [1007, 292] on td "42.75033" at bounding box center [1021, 307] width 69 height 33
drag, startPoint x: 1007, startPoint y: 292, endPoint x: 992, endPoint y: 274, distance: 23.4
click at [992, 274] on th "Quantity" at bounding box center [1021, 272] width 69 height 33
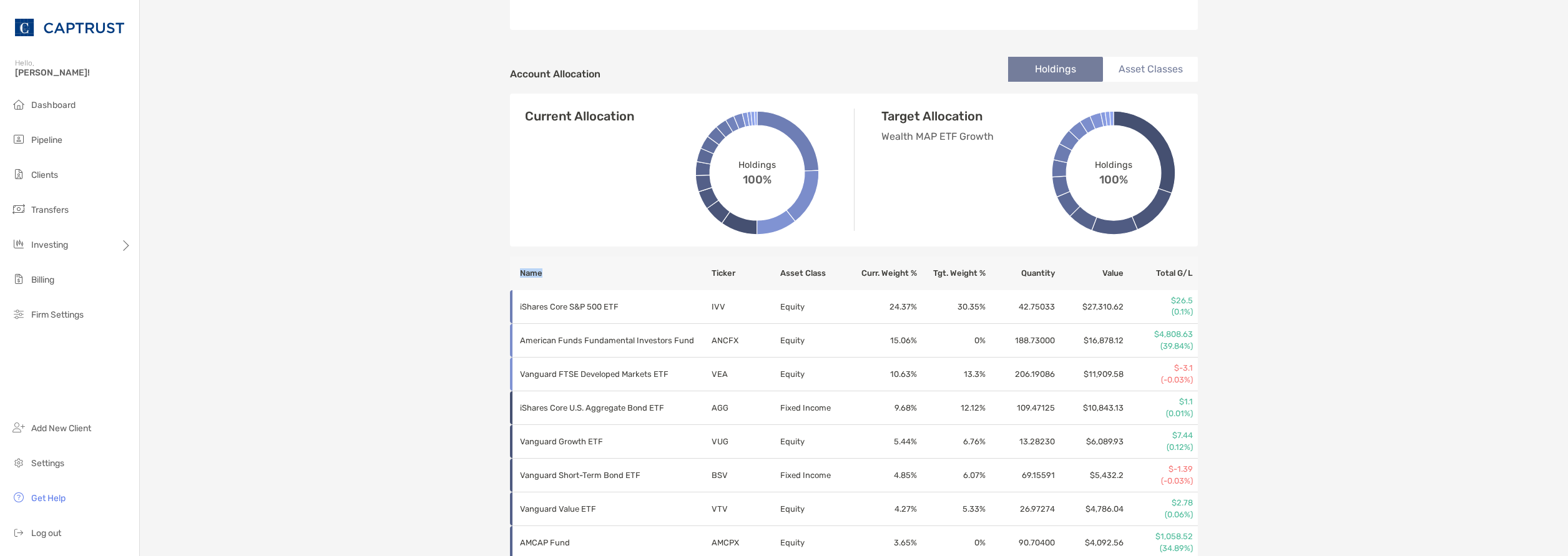
click at [548, 271] on th "Name" at bounding box center [611, 272] width 201 height 33
drag, startPoint x: 548, startPoint y: 271, endPoint x: 515, endPoint y: 267, distance: 33.2
click at [515, 267] on th "Name" at bounding box center [611, 272] width 201 height 33
copy thead
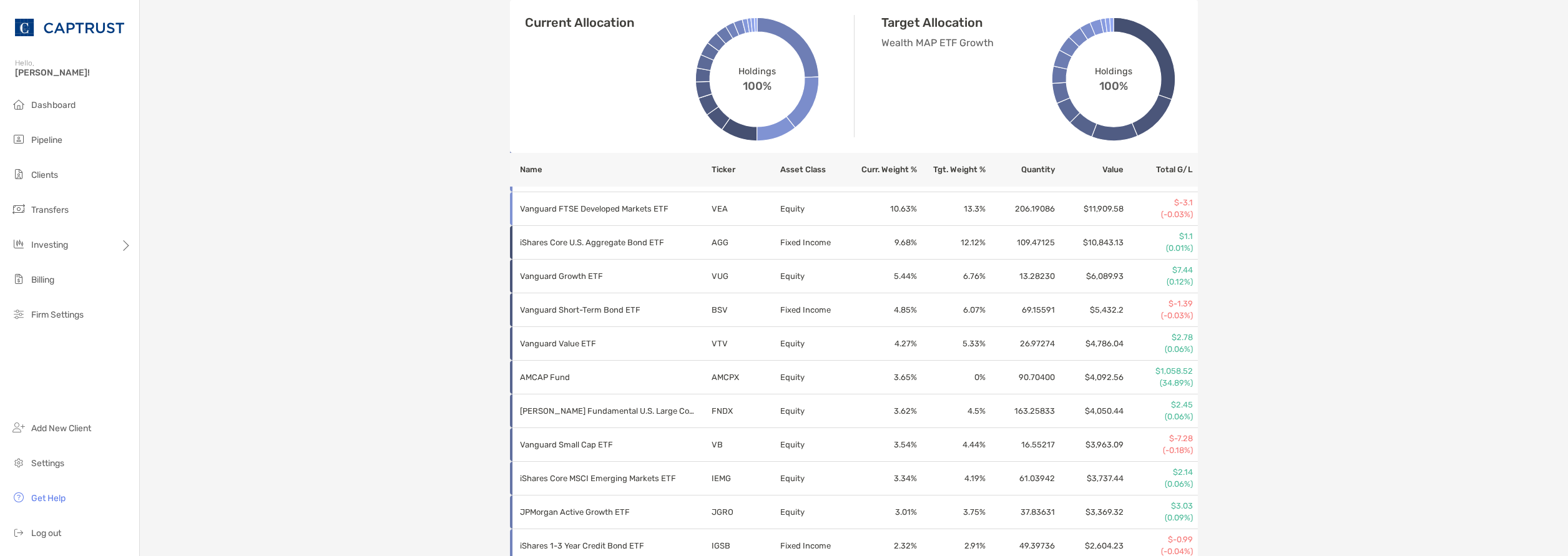
scroll to position [574, 0]
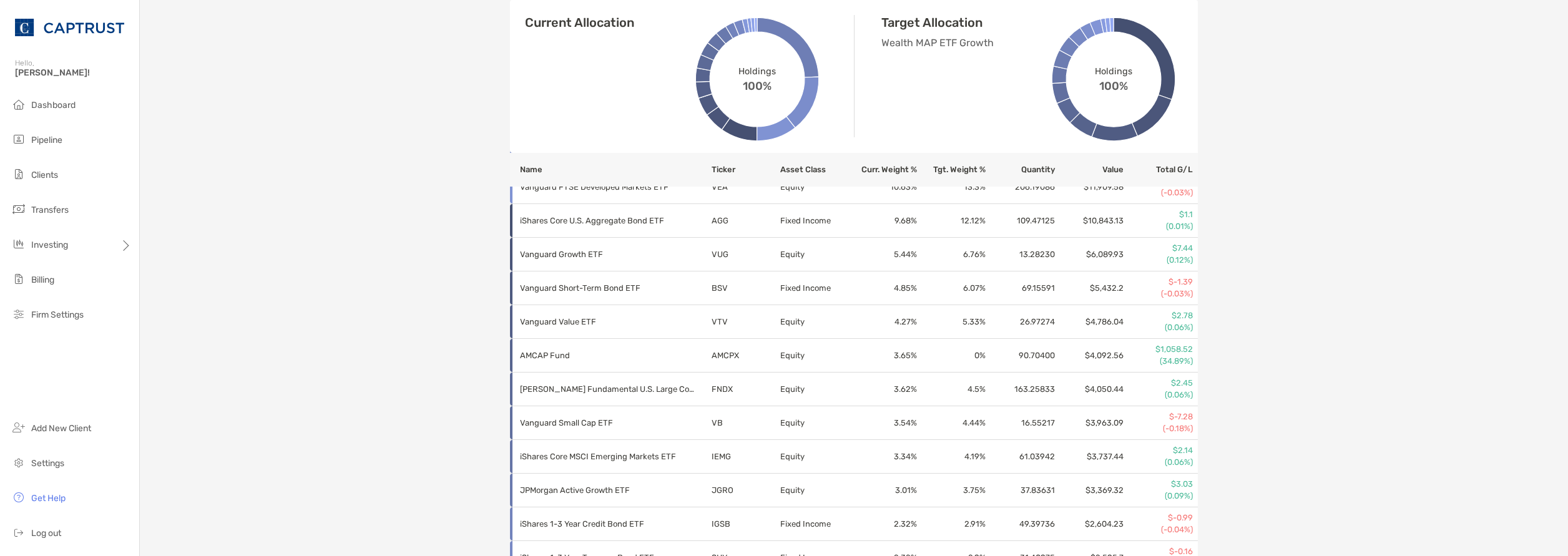
click at [1231, 314] on div "Ronald Knight Individual - Individual 4PD05006 Transfer Funds Overview Info Acc…" at bounding box center [854, 67] width 1428 height 1283
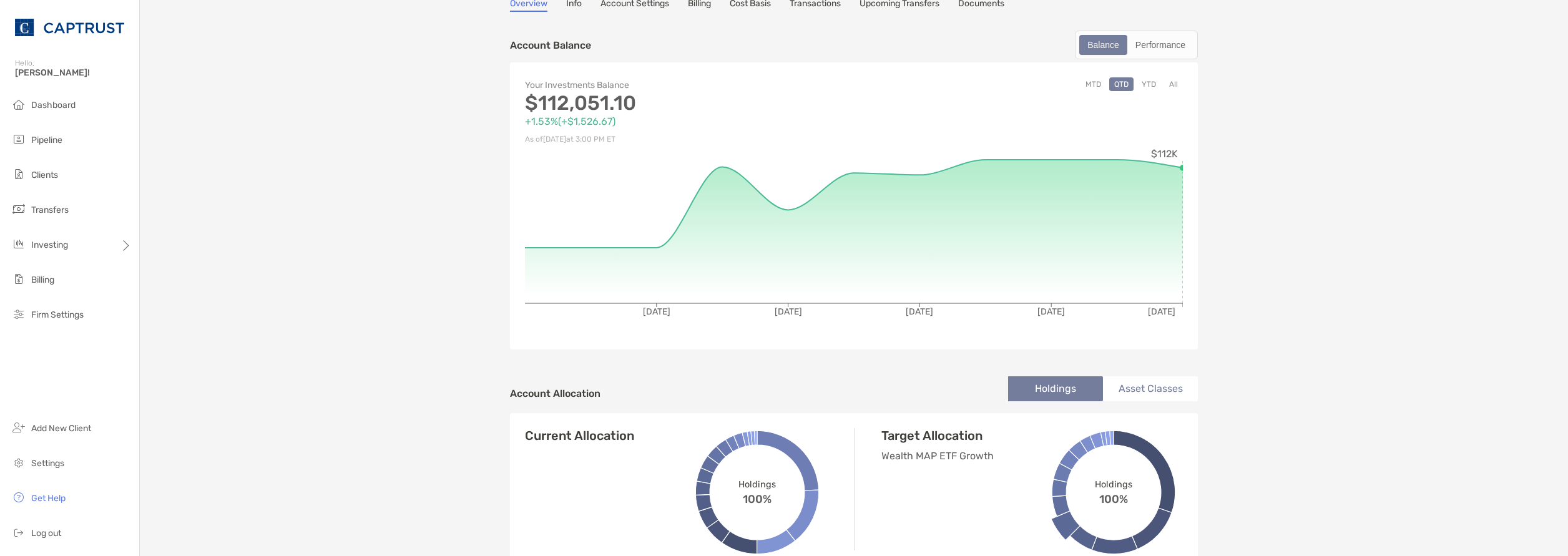
scroll to position [0, 0]
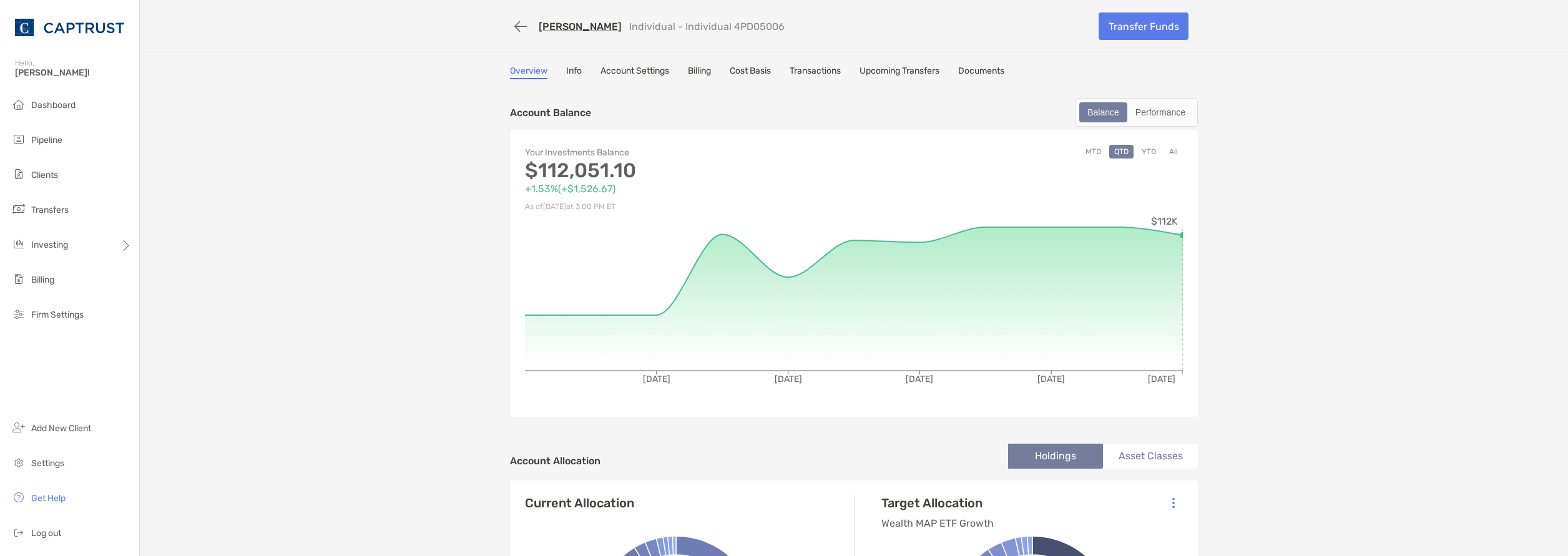
click at [741, 70] on link "Cost Basis" at bounding box center [750, 73] width 41 height 13
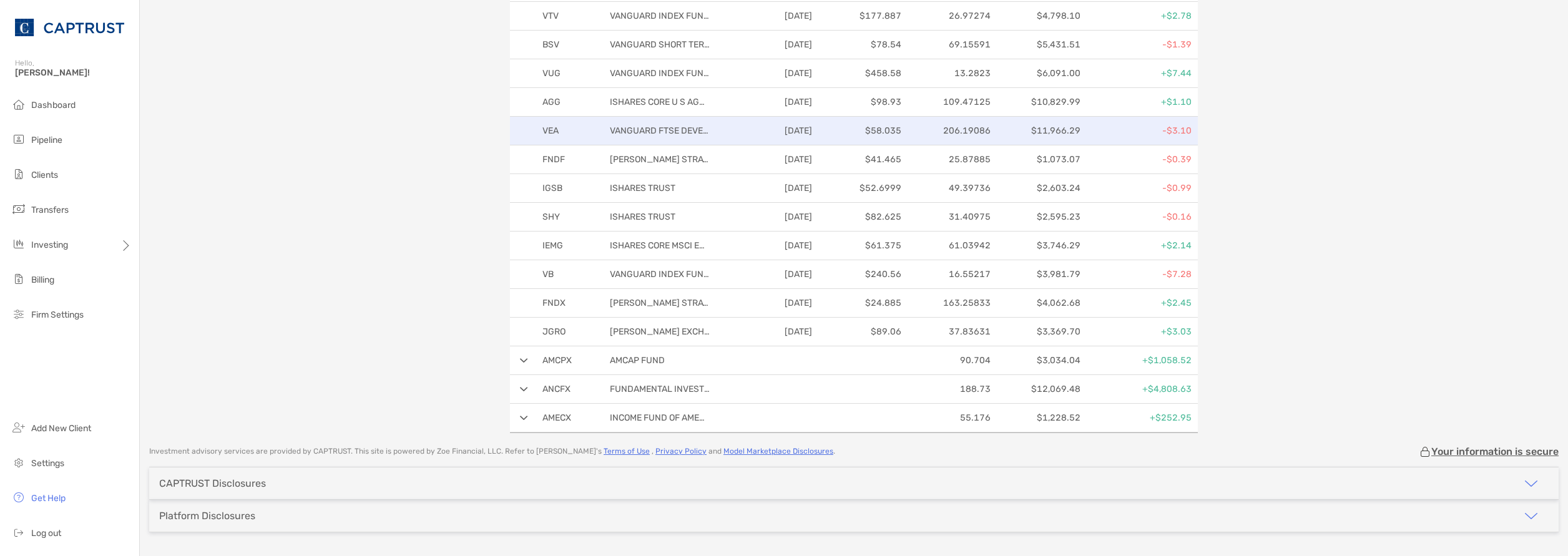
scroll to position [312, 0]
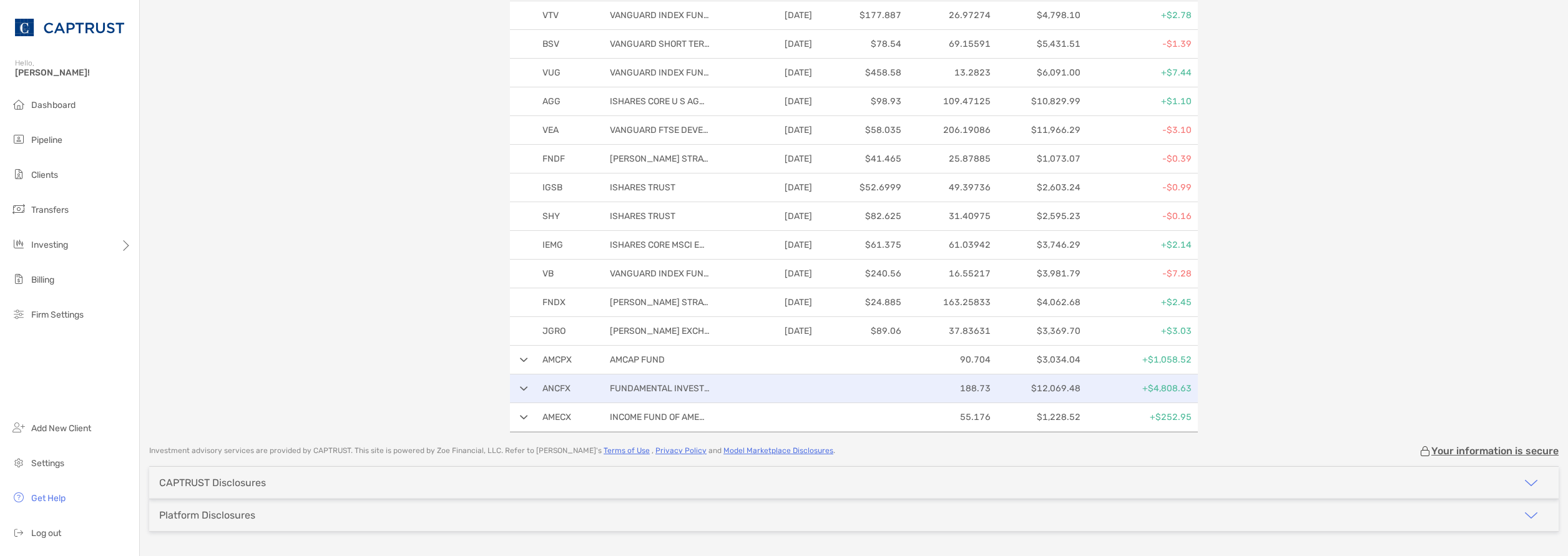
click at [516, 395] on div "ANCFX FUNDAMENTAL INVESTORS INC 188.73 $12,069.48 +$4,808.63" at bounding box center [855, 389] width 688 height 29
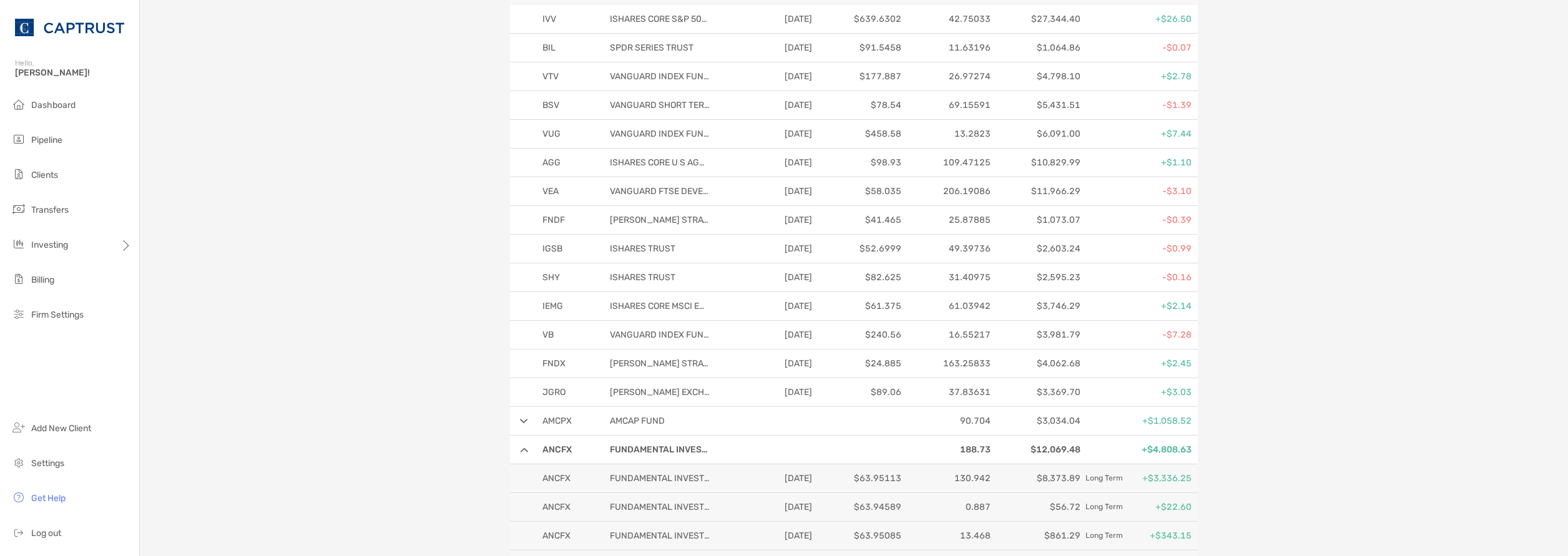
scroll to position [249, 0]
click at [520, 449] on img at bounding box center [524, 451] width 8 height 5
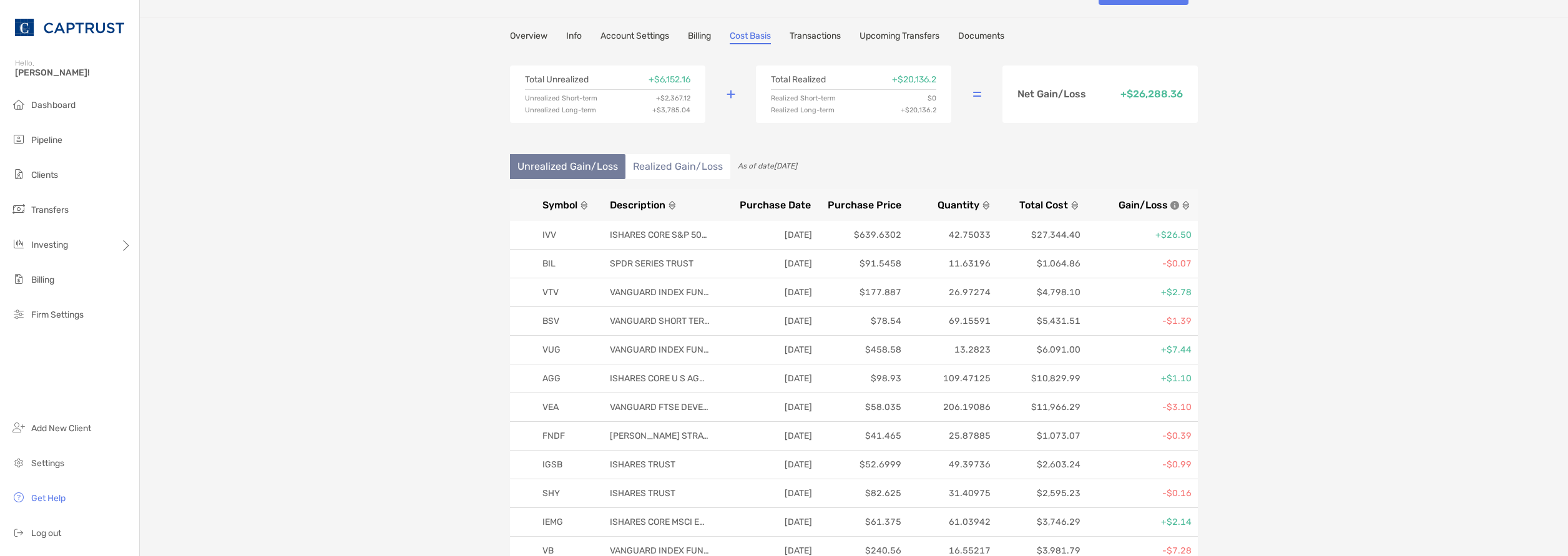
scroll to position [0, 0]
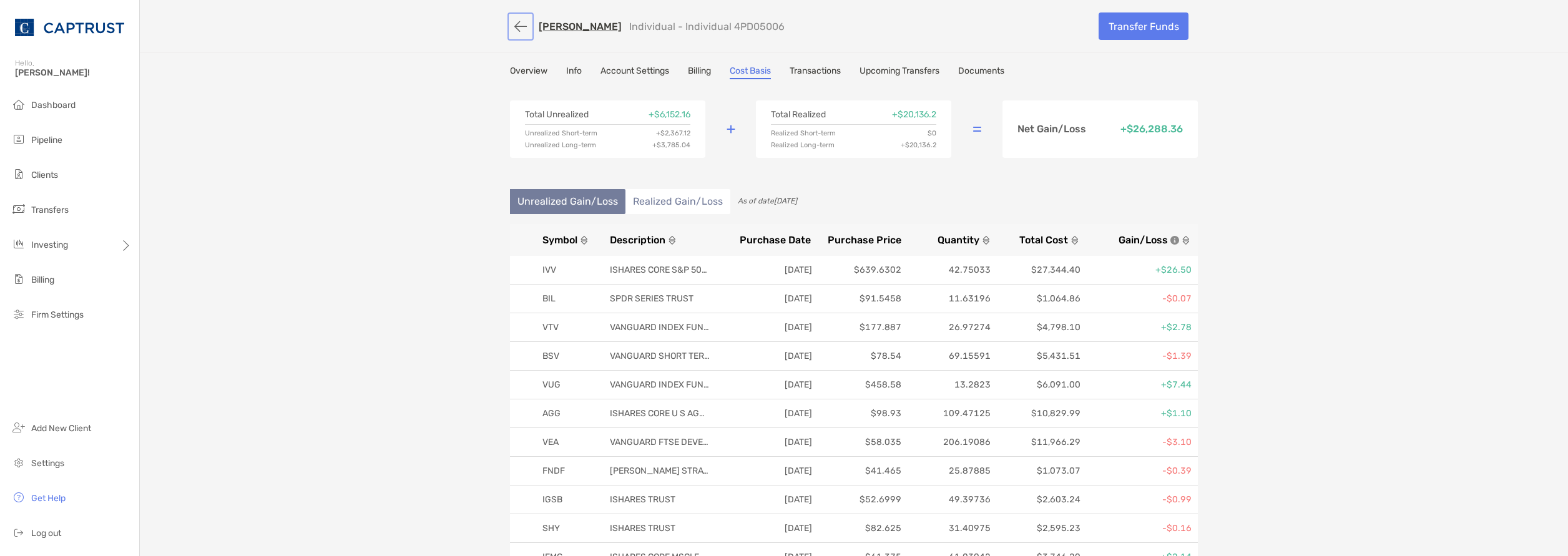
click at [513, 26] on button "button" at bounding box center [521, 27] width 21 height 23
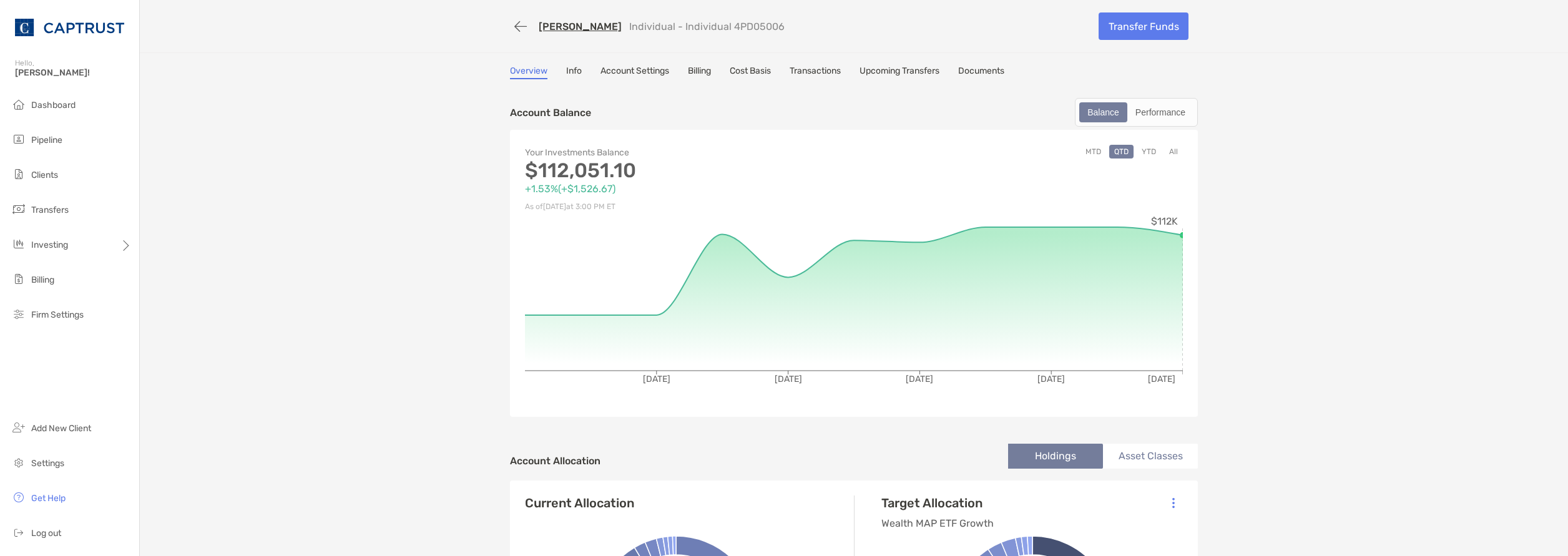
click at [810, 71] on link "Transactions" at bounding box center [816, 73] width 52 height 13
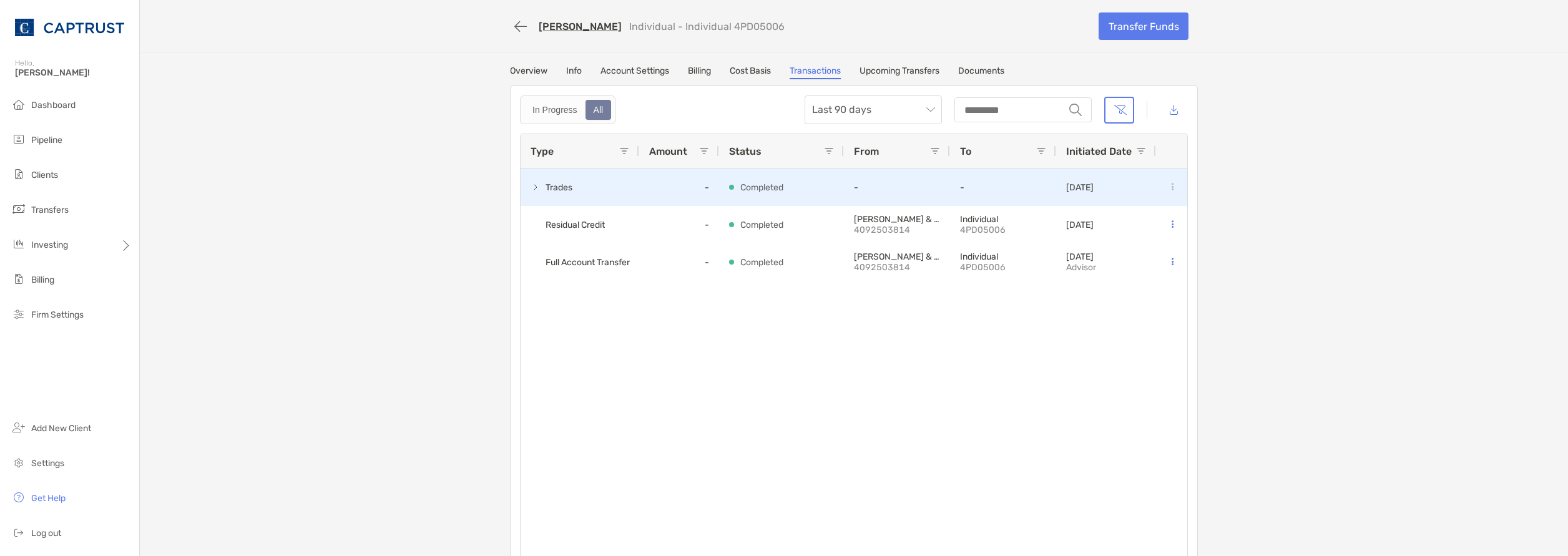
click at [531, 188] on span at bounding box center [535, 187] width 10 height 10
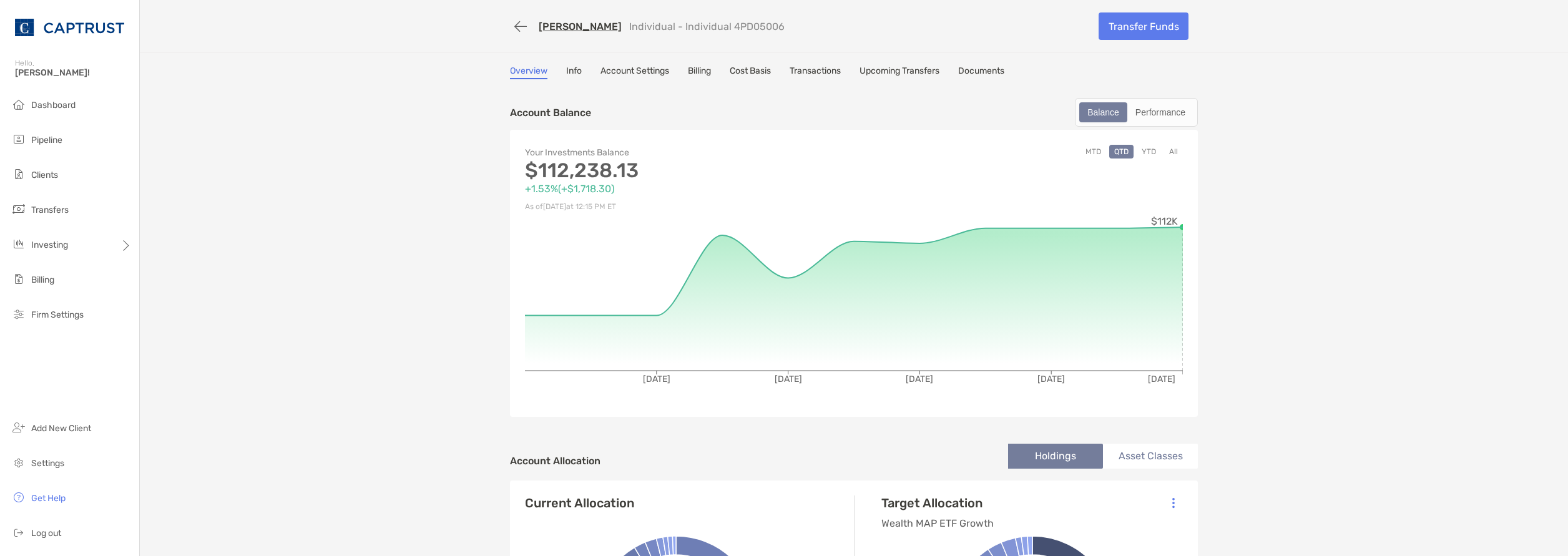
click at [642, 71] on link "Account Settings" at bounding box center [635, 73] width 69 height 13
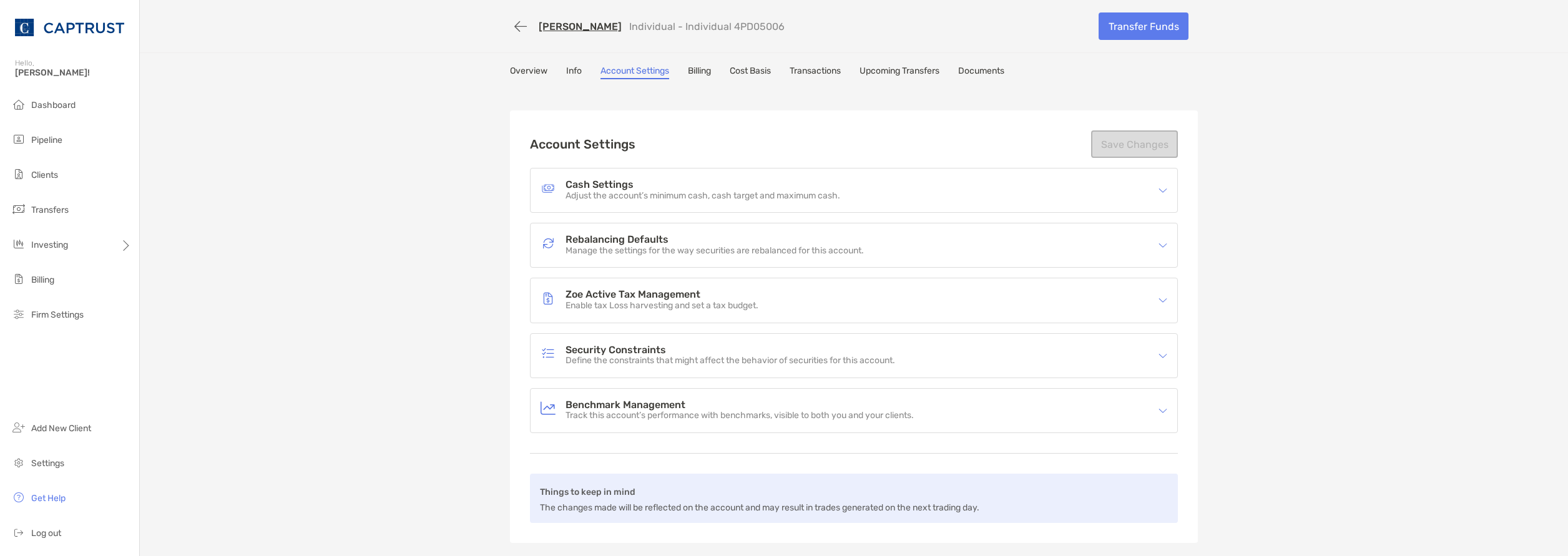
click at [625, 305] on p "Enable tax Loss harvesting and set a tax budget." at bounding box center [663, 306] width 193 height 11
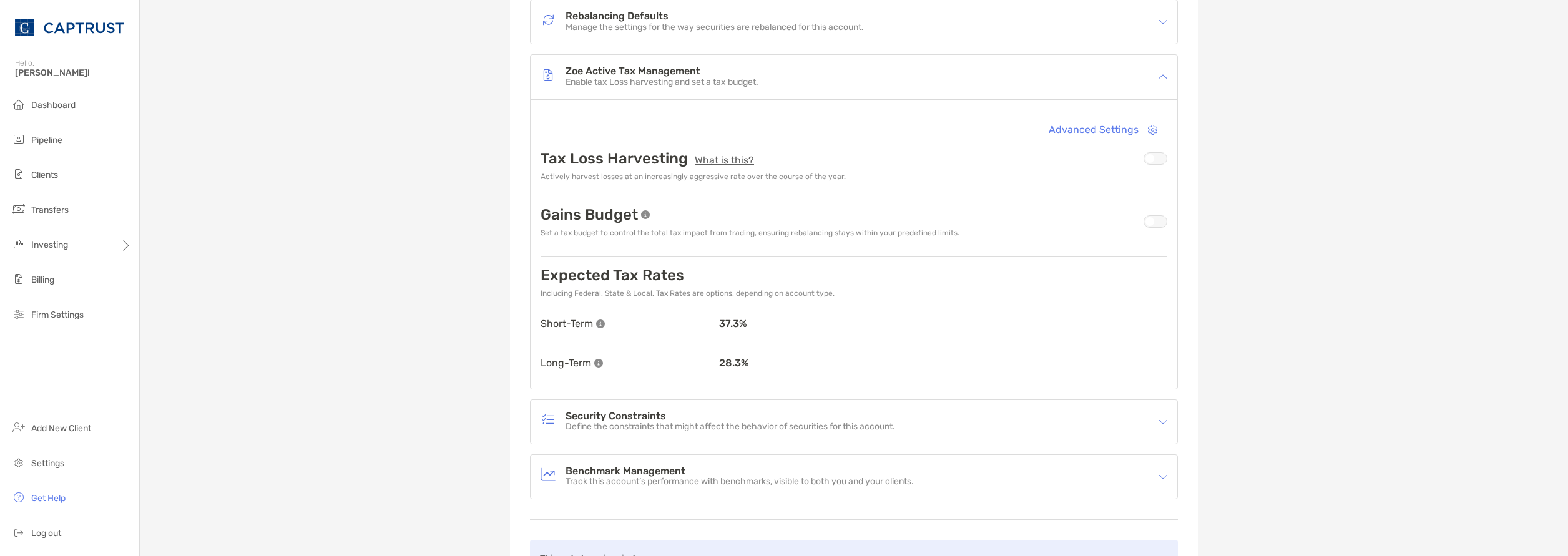
scroll to position [312, 0]
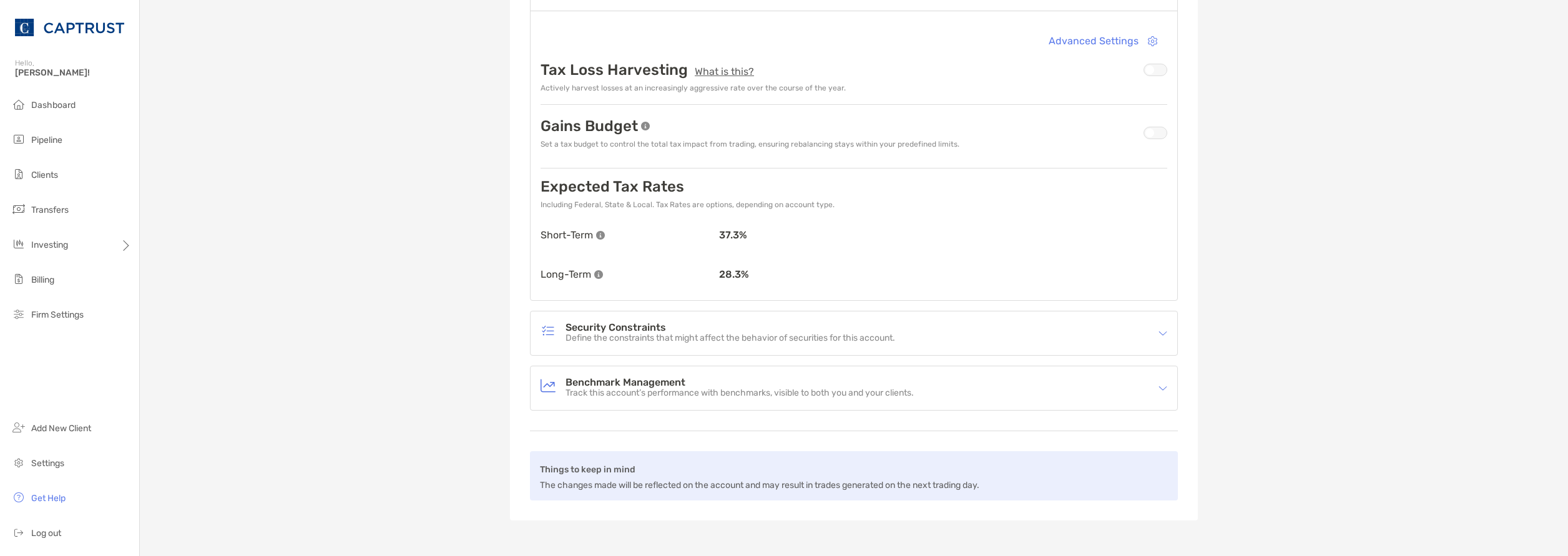
click at [632, 327] on h4 "Security Constraints" at bounding box center [730, 328] width 330 height 11
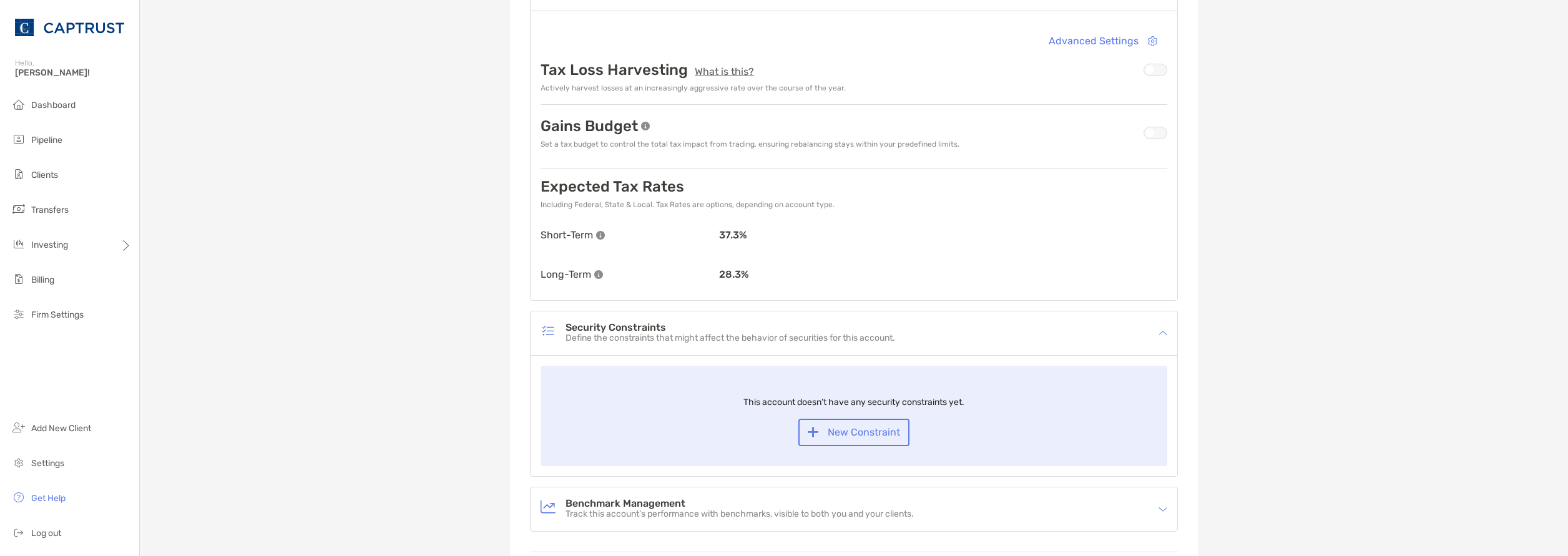
click at [636, 499] on h4 "Benchmark Management" at bounding box center [740, 503] width 348 height 11
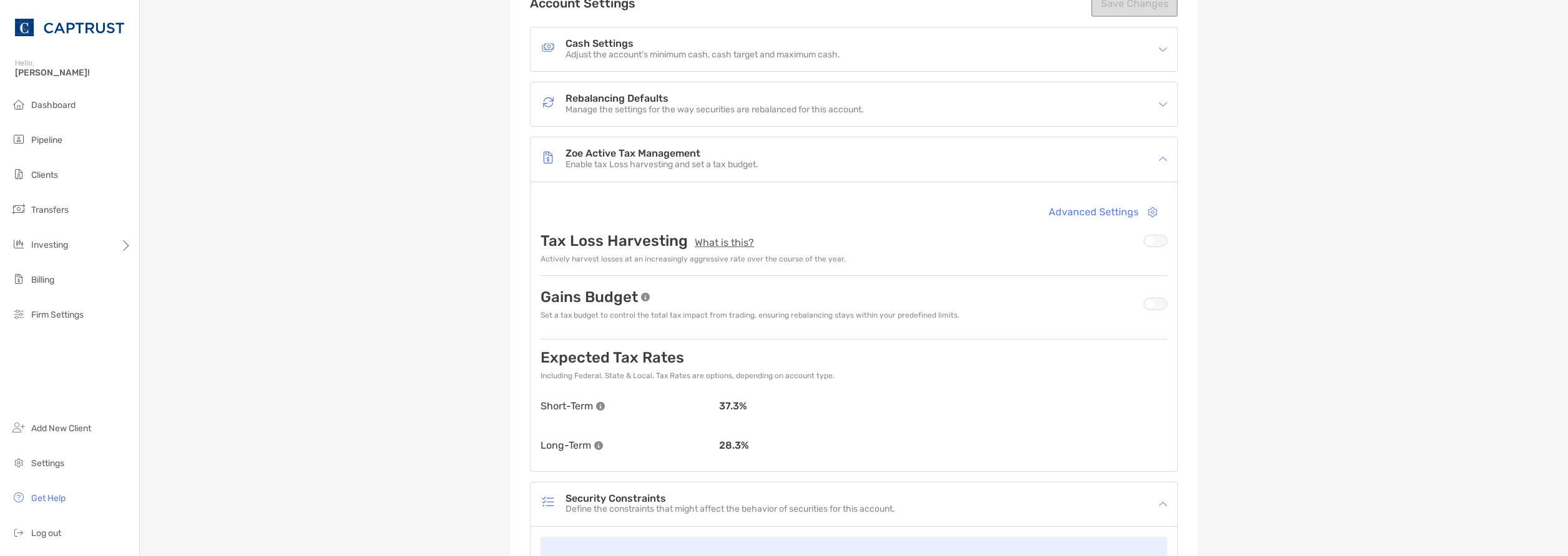
scroll to position [125, 0]
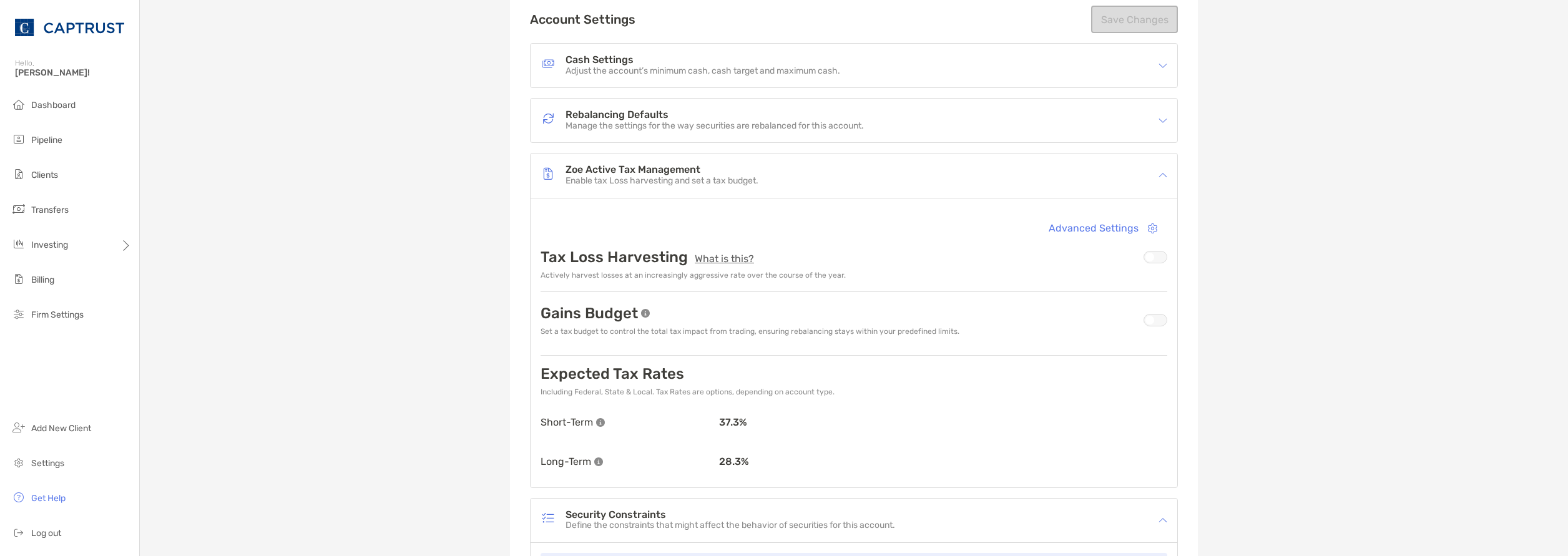
click at [696, 121] on p "Manage the settings for the way securities are rebalanced for this account." at bounding box center [715, 126] width 298 height 11
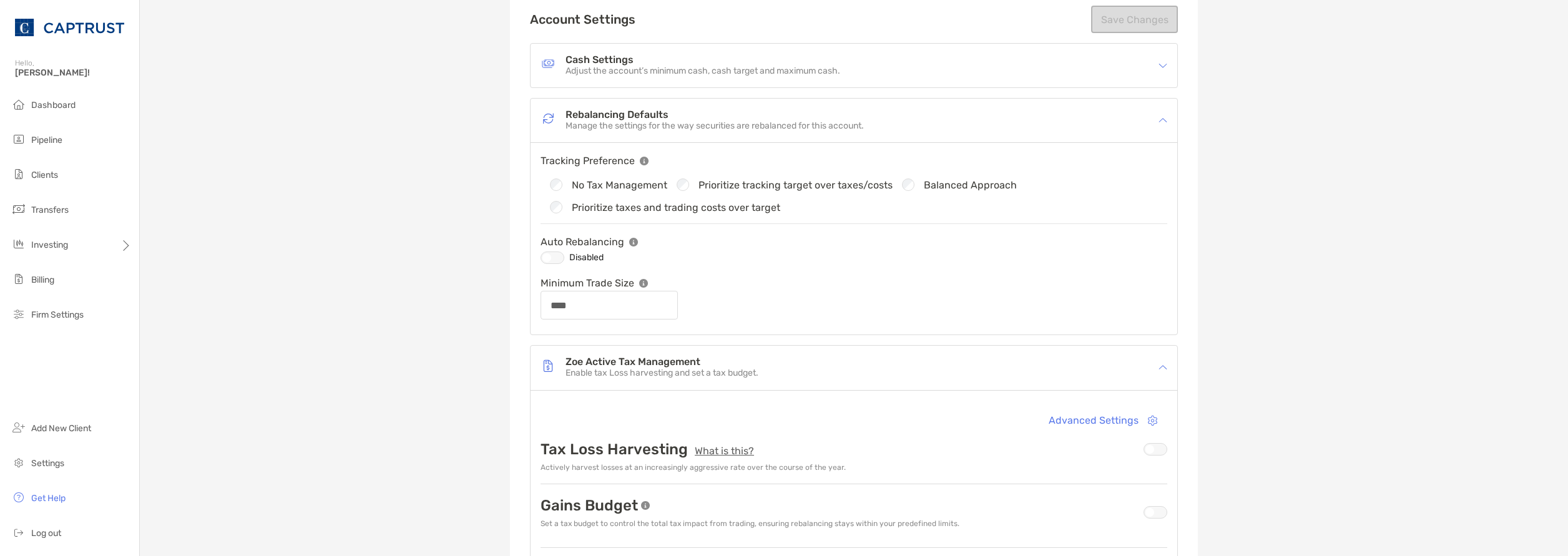
click at [663, 69] on p "Adjust the account’s minimum cash, cash target and maximum cash." at bounding box center [703, 71] width 274 height 11
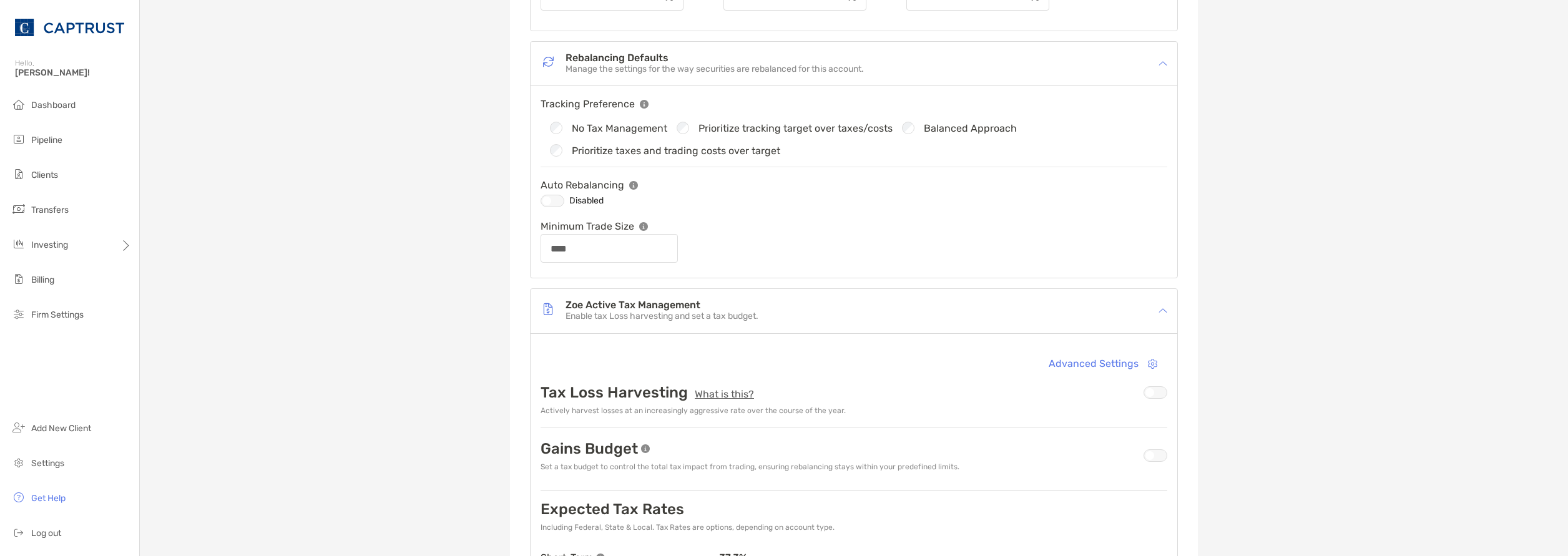
scroll to position [249, 0]
